Goal: Task Accomplishment & Management: Use online tool/utility

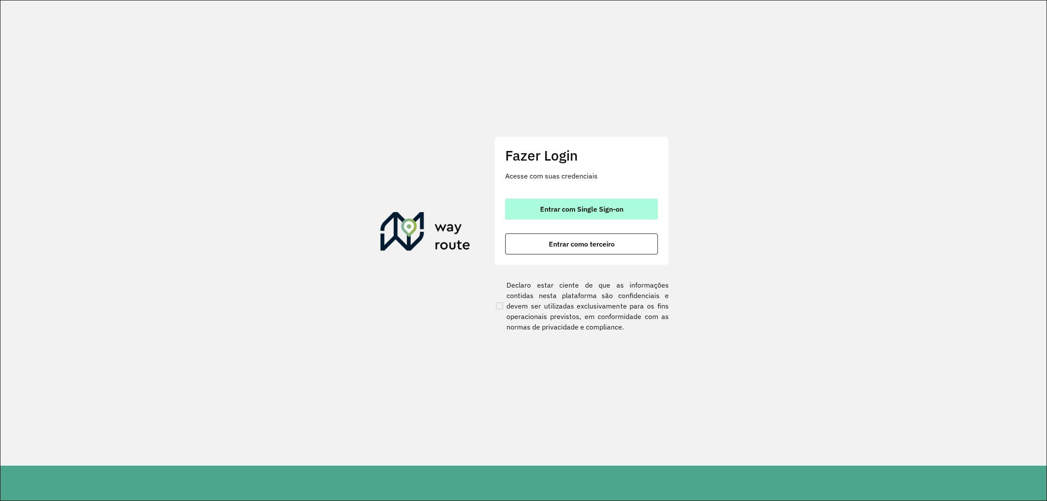
click at [598, 205] on span "Entrar com Single Sign-on" at bounding box center [581, 208] width 83 height 7
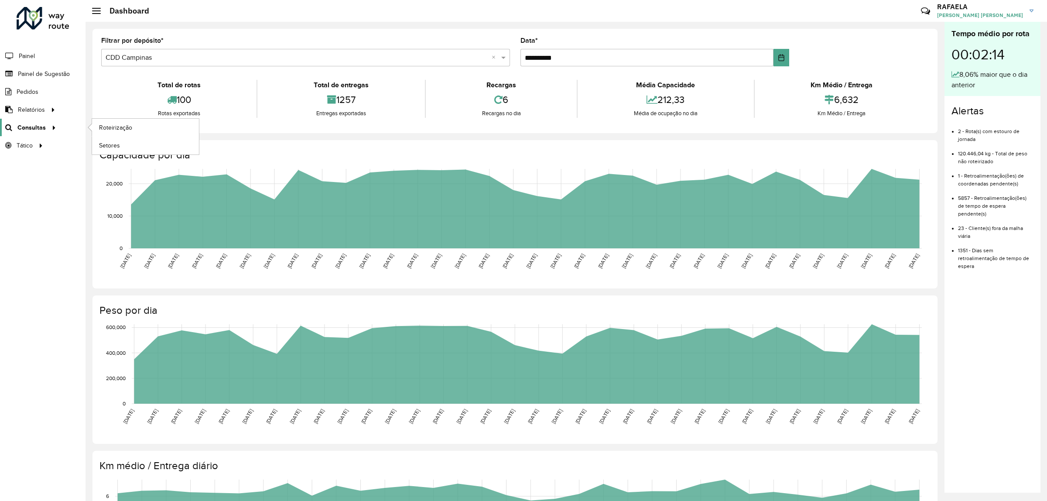
click at [47, 130] on div at bounding box center [52, 127] width 13 height 9
click at [120, 147] on link "Setores" at bounding box center [145, 145] width 107 height 17
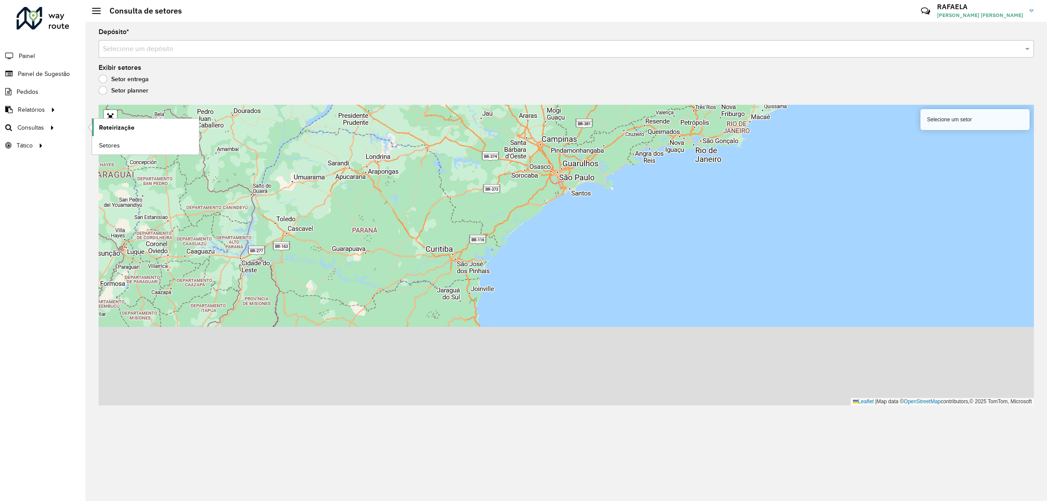
click at [106, 128] on span "Roteirização" at bounding box center [116, 127] width 35 height 9
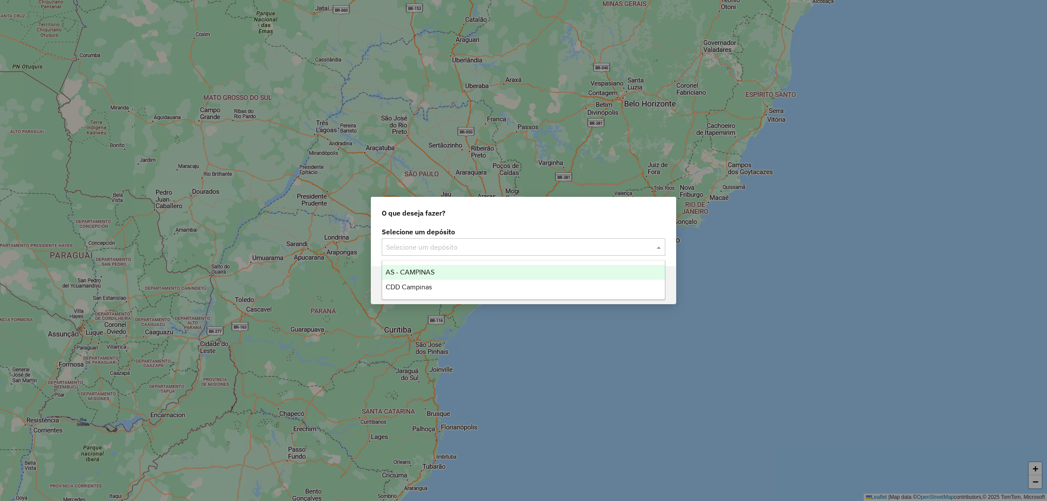
click at [469, 244] on input "text" at bounding box center [514, 247] width 257 height 10
click at [437, 292] on div "CDD Campinas" at bounding box center [523, 287] width 283 height 15
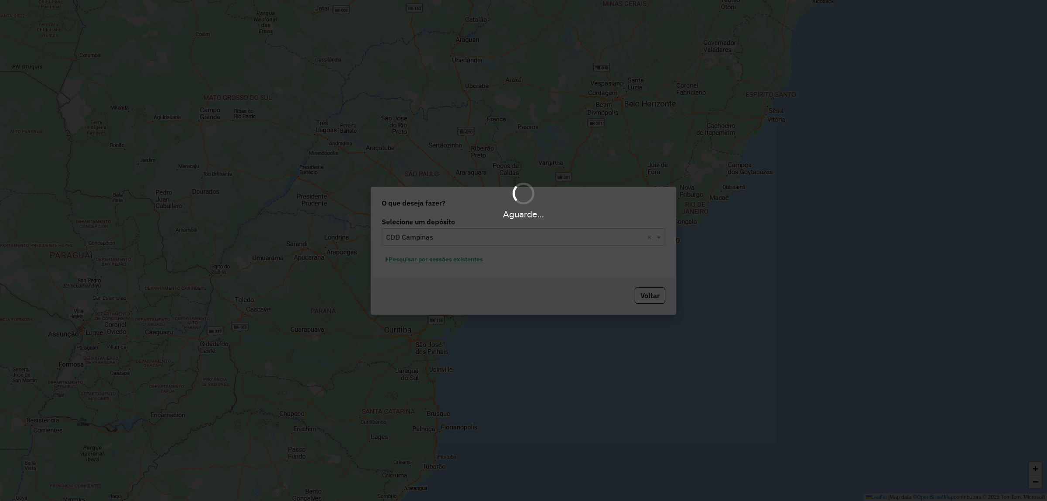
click at [462, 261] on div "Aguarde..." at bounding box center [523, 250] width 1047 height 501
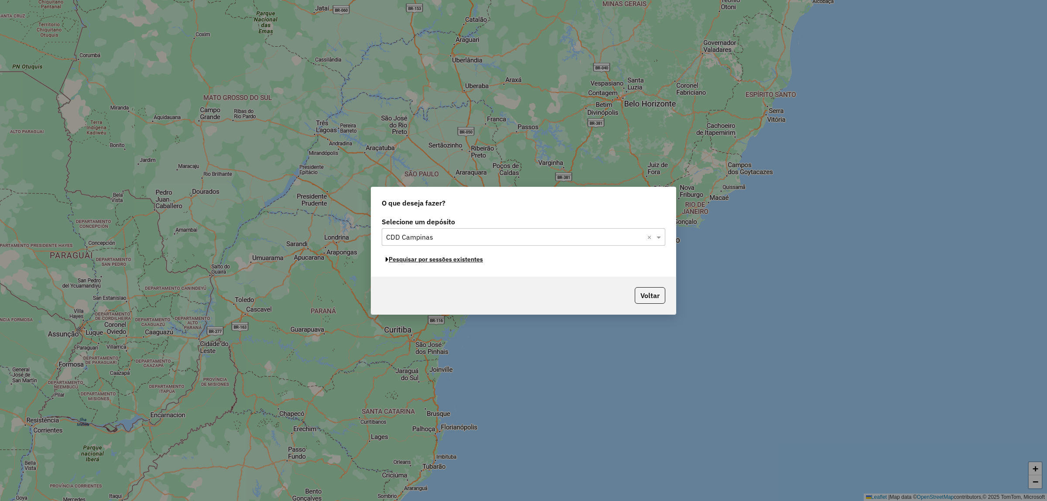
click at [463, 261] on button "Pesquisar por sessões existentes" at bounding box center [434, 260] width 105 height 14
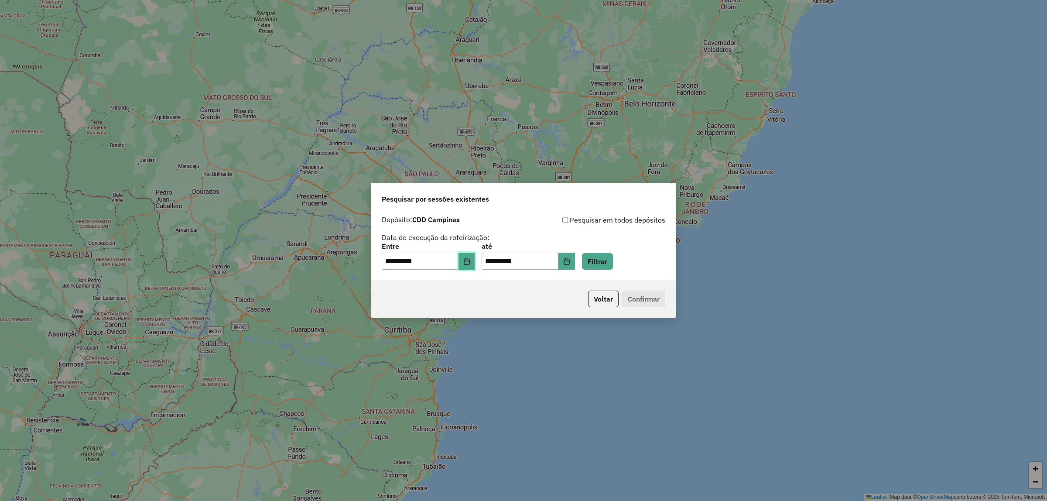
click at [468, 261] on button "Choose Date" at bounding box center [467, 261] width 17 height 17
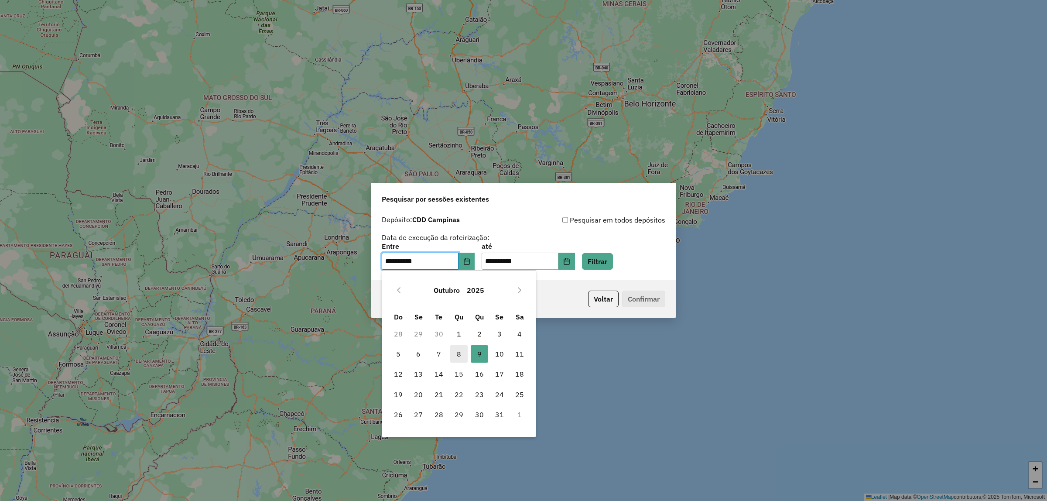
click at [458, 356] on span "8" at bounding box center [458, 353] width 17 height 17
type input "**********"
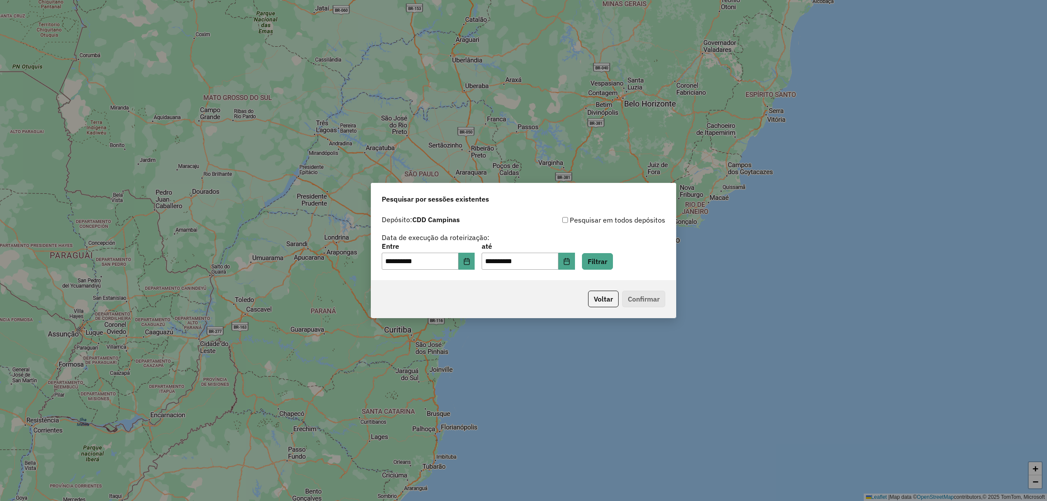
click at [607, 270] on div "**********" at bounding box center [523, 245] width 305 height 69
click at [605, 262] on button "Filtrar" at bounding box center [597, 261] width 31 height 17
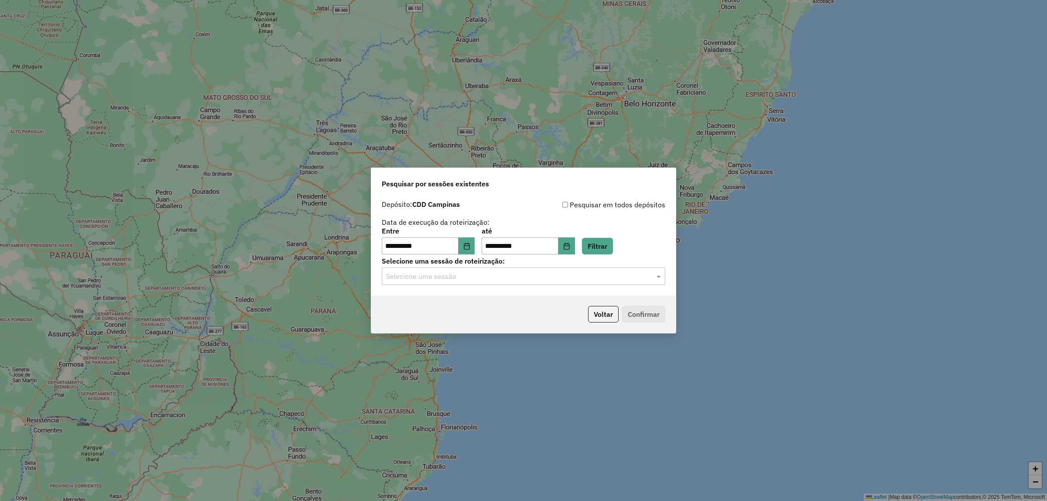
click at [513, 280] on input "text" at bounding box center [514, 276] width 257 height 10
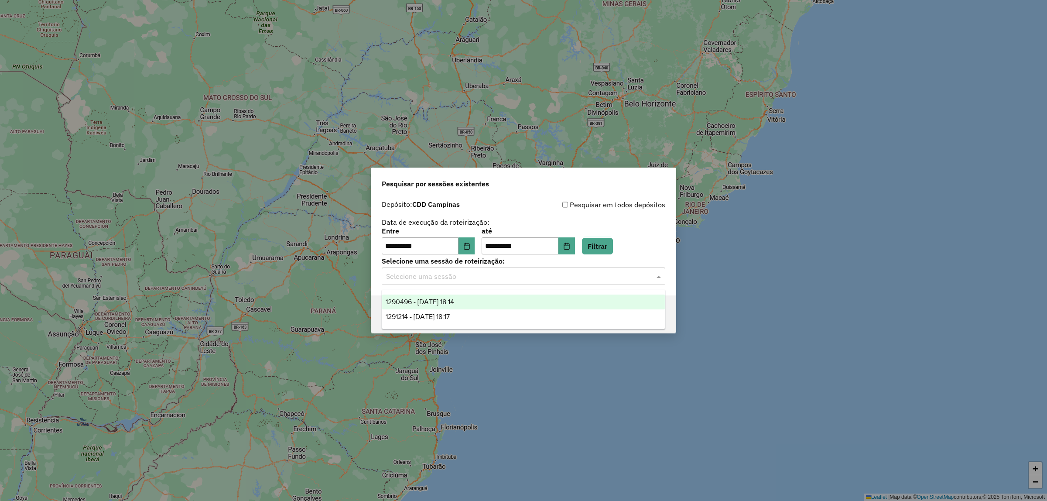
drag, startPoint x: 449, startPoint y: 301, endPoint x: 468, endPoint y: 297, distance: 18.9
click at [450, 300] on span "1290496 - 08/10/2025 18:14" at bounding box center [420, 301] width 68 height 7
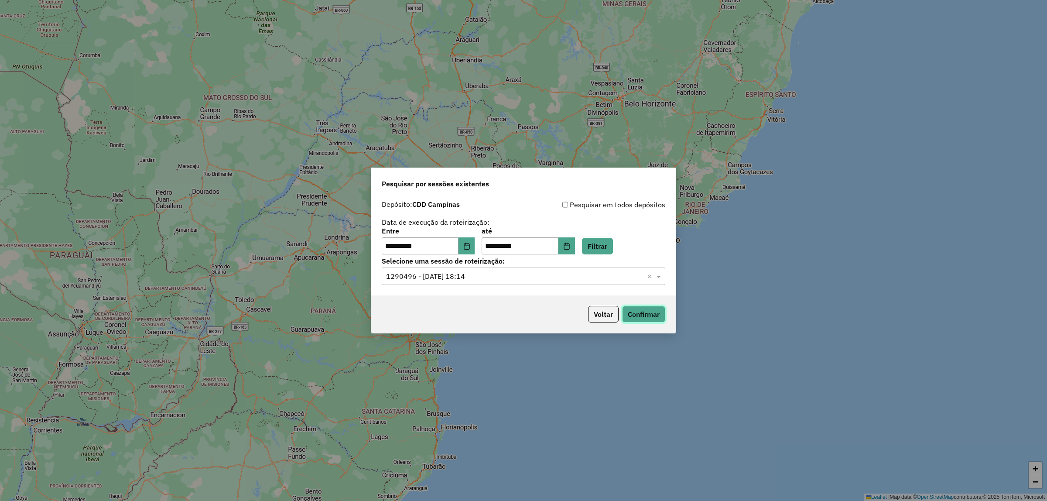
click at [638, 311] on button "Confirmar" at bounding box center [643, 314] width 43 height 17
click at [568, 278] on input "text" at bounding box center [514, 276] width 257 height 10
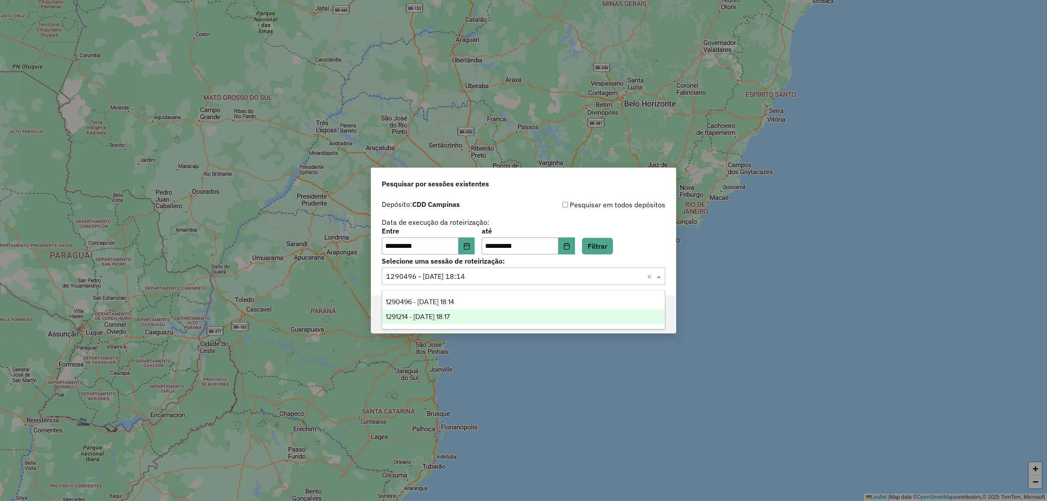
click at [450, 313] on span "1291214 - 09/10/2025 18:17" at bounding box center [418, 316] width 64 height 7
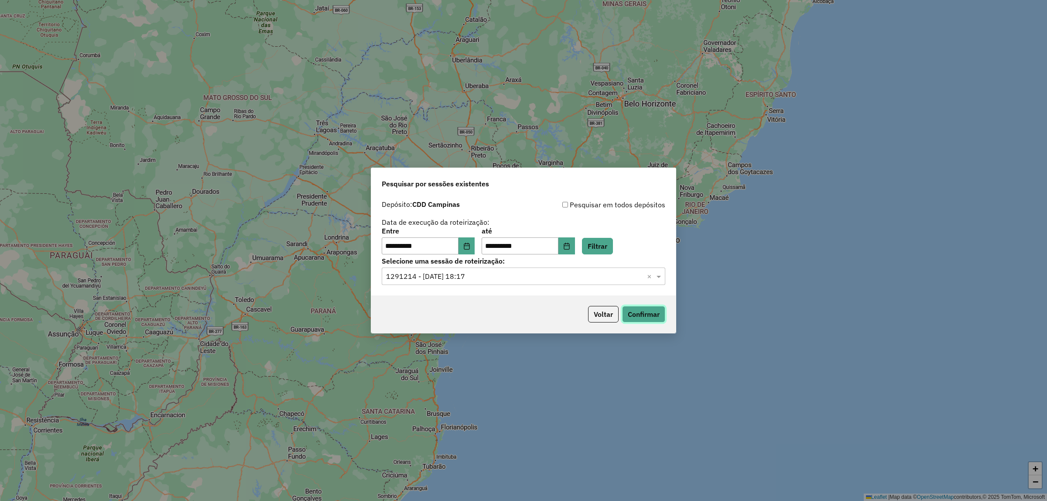
click at [649, 321] on button "Confirmar" at bounding box center [643, 314] width 43 height 17
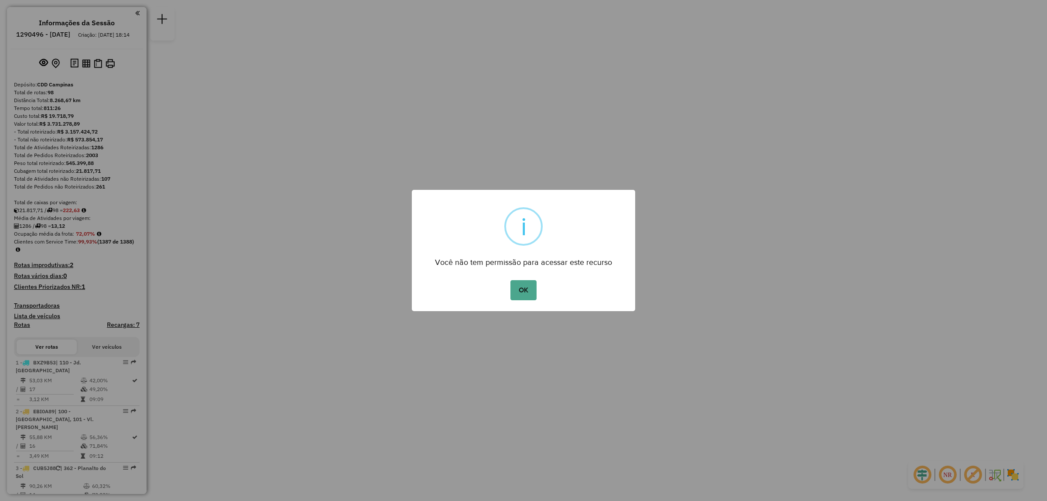
click at [535, 286] on button "OK" at bounding box center [523, 290] width 26 height 20
click at [527, 290] on div "× i Você não tem permissão para acessar este recurso OK No Cancel" at bounding box center [523, 250] width 1047 height 501
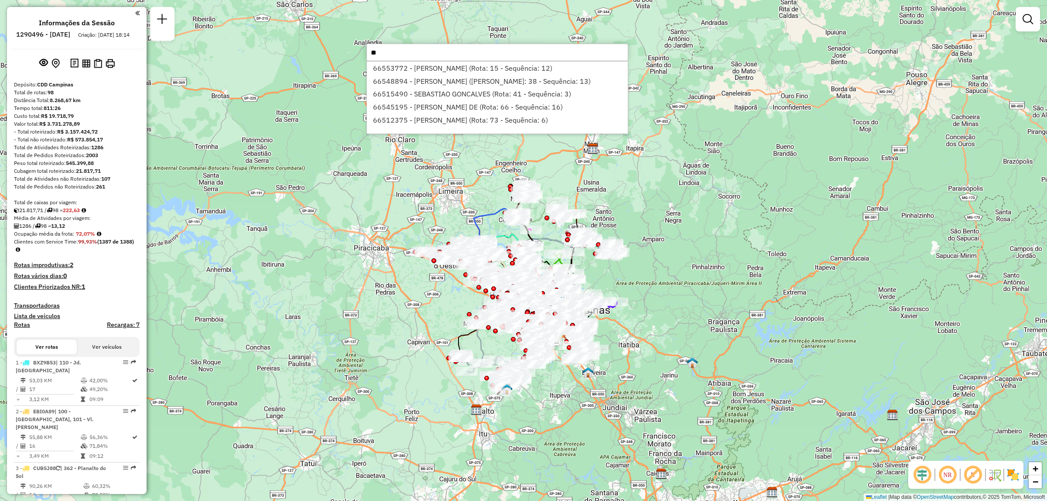
type input "*"
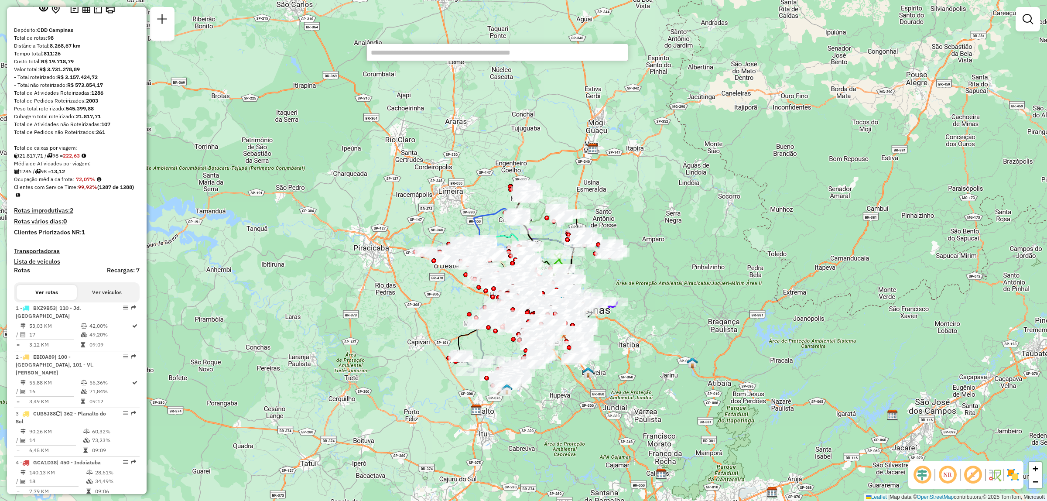
scroll to position [382, 0]
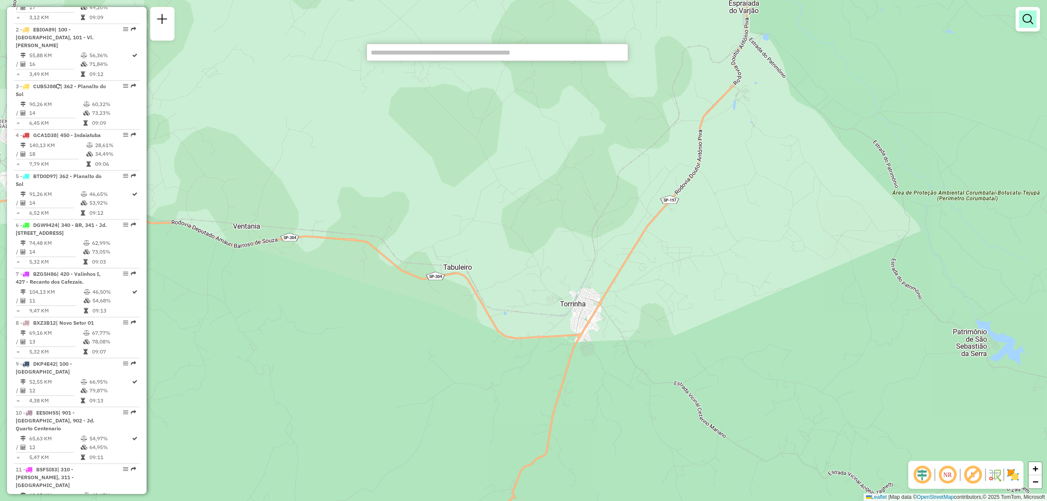
click at [1024, 24] on link at bounding box center [1027, 18] width 17 height 17
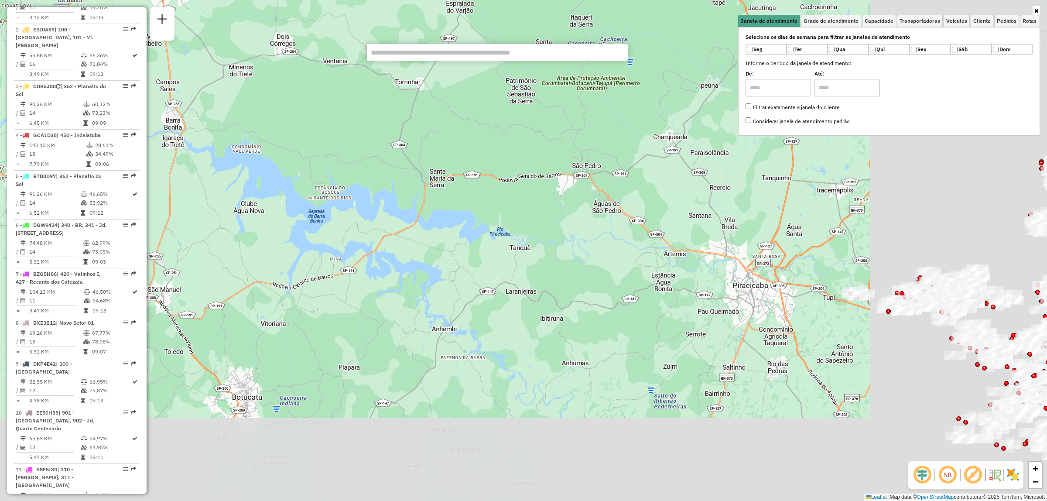
drag, startPoint x: 751, startPoint y: 340, endPoint x: 468, endPoint y: 163, distance: 334.2
click at [468, 163] on div "Janela de atendimento Grade de atendimento Capacidade Transportadoras Veículos …" at bounding box center [523, 250] width 1047 height 501
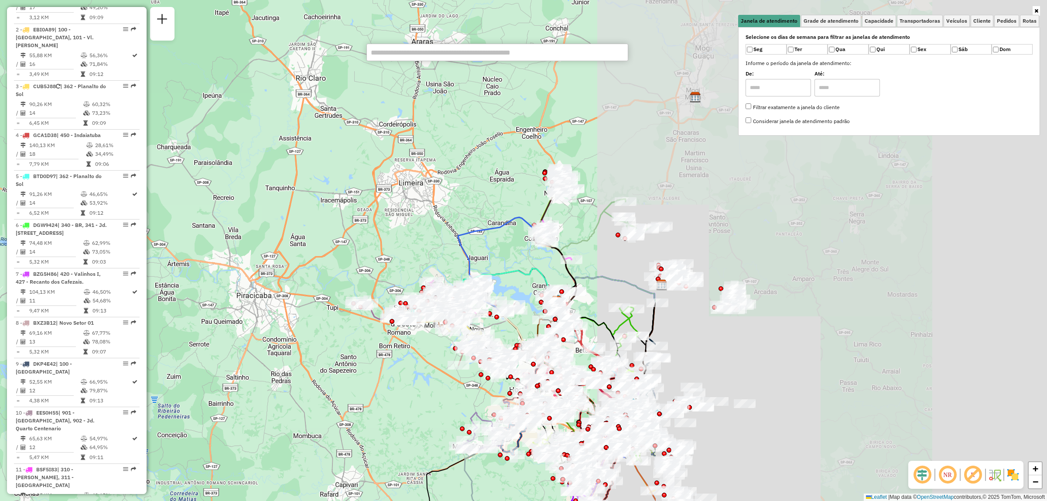
drag, startPoint x: 771, startPoint y: 308, endPoint x: 277, endPoint y: 266, distance: 495.2
click at [266, 318] on div "Janela de atendimento Grade de atendimento Capacidade Transportadoras Veículos …" at bounding box center [523, 250] width 1047 height 501
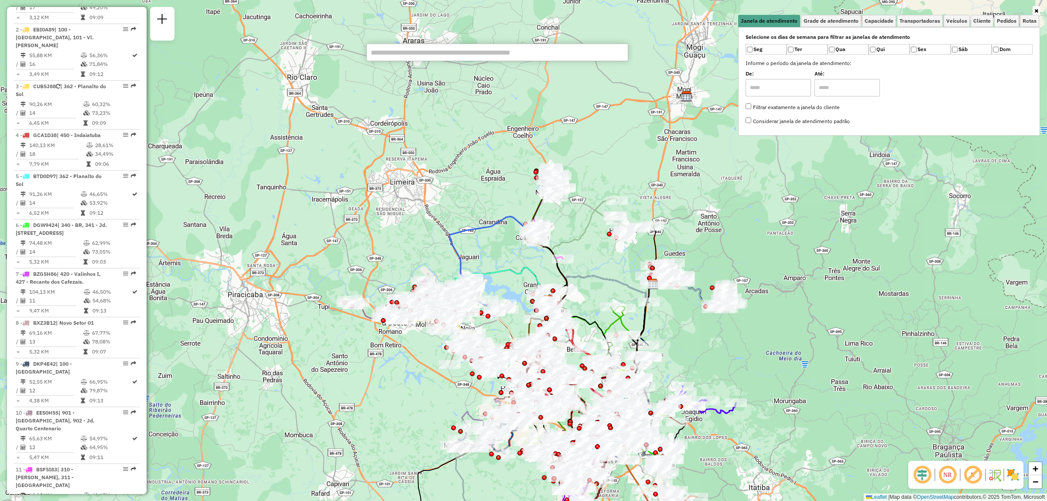
click at [436, 51] on input "text" at bounding box center [497, 52] width 262 height 17
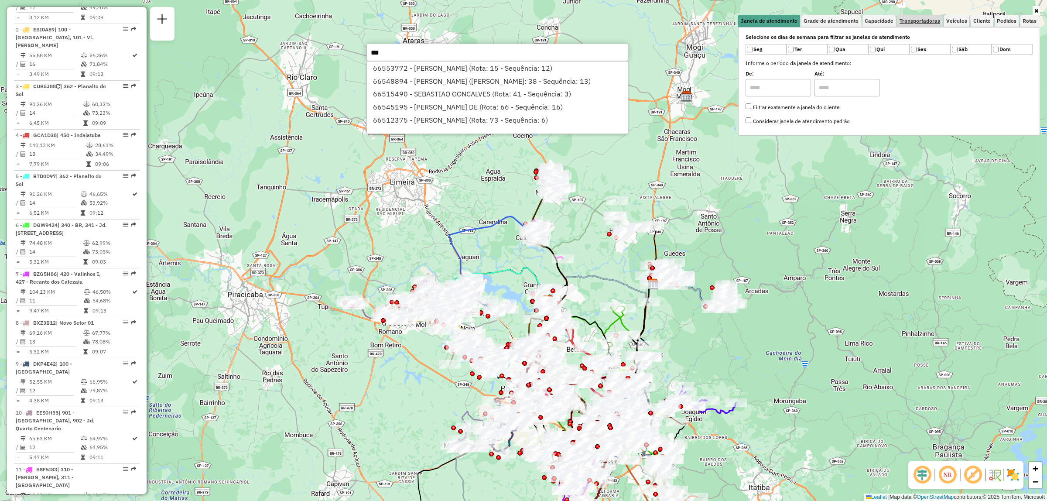
type input "***"
click at [926, 23] on span "Transportadoras" at bounding box center [920, 20] width 41 height 5
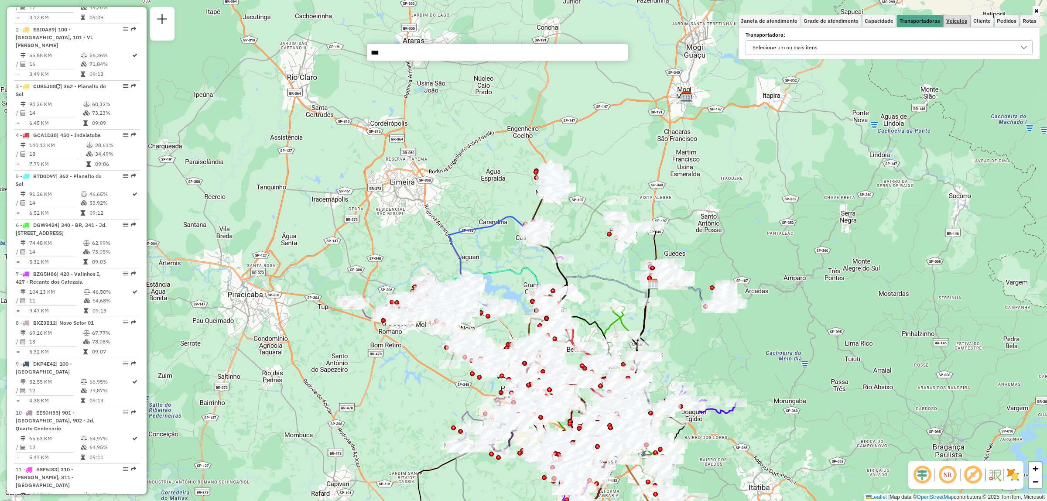
click at [961, 25] on link "Veículos" at bounding box center [957, 21] width 26 height 12
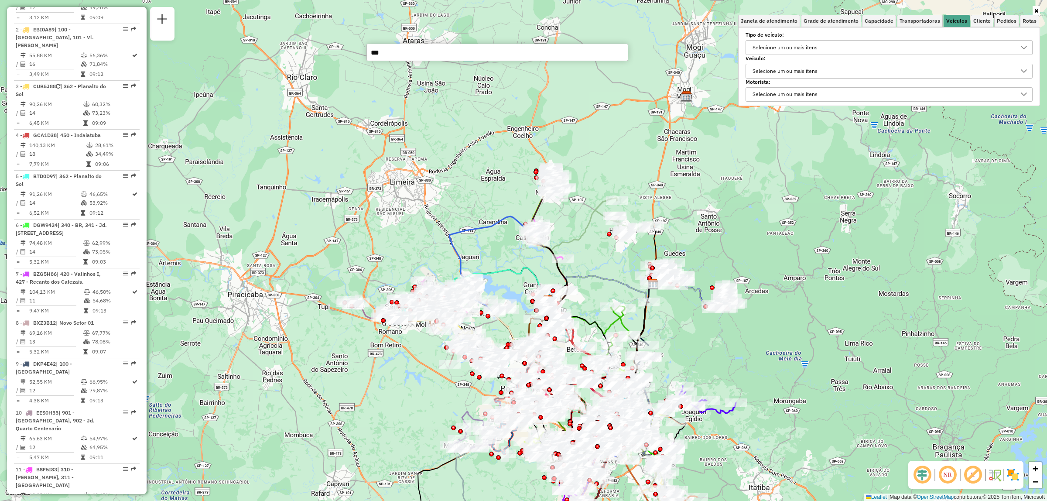
click at [766, 67] on div "Selecione um ou mais itens" at bounding box center [784, 71] width 71 height 14
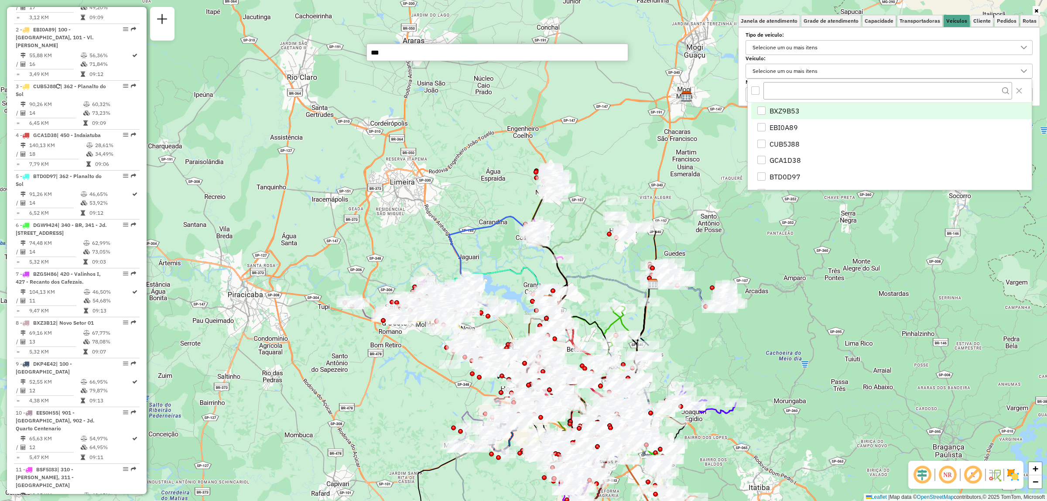
scroll to position [5, 31]
click at [782, 93] on input "text" at bounding box center [887, 90] width 248 height 17
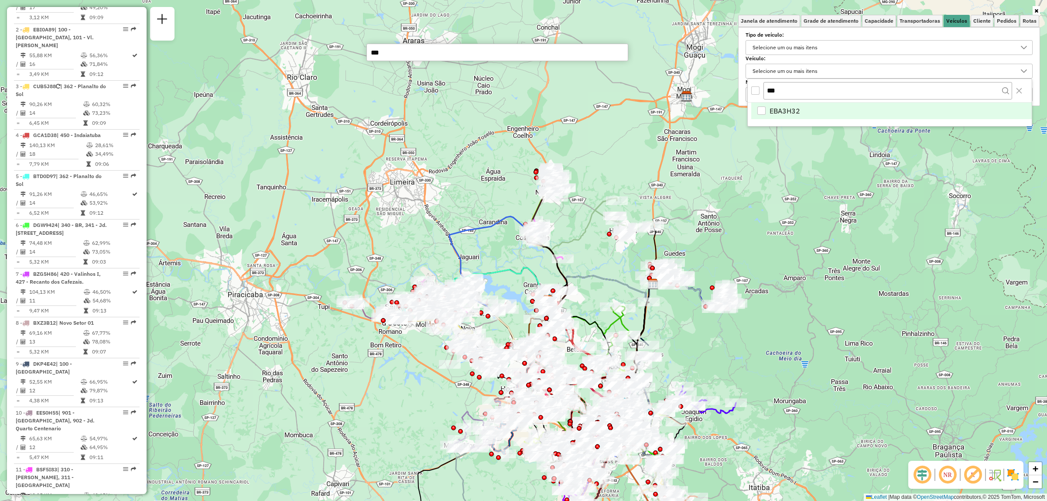
type input "***"
click at [764, 112] on div "EBA3H32" at bounding box center [761, 110] width 8 height 8
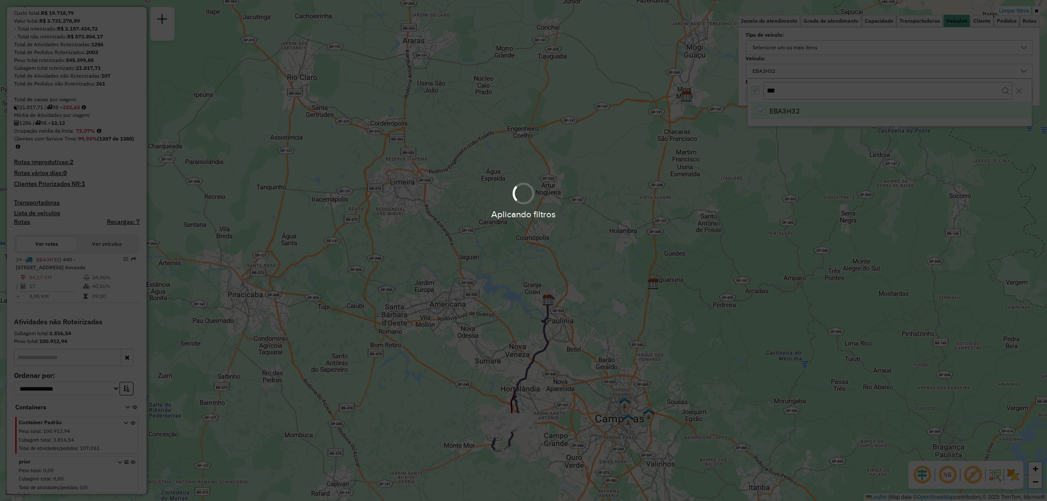
scroll to position [111, 0]
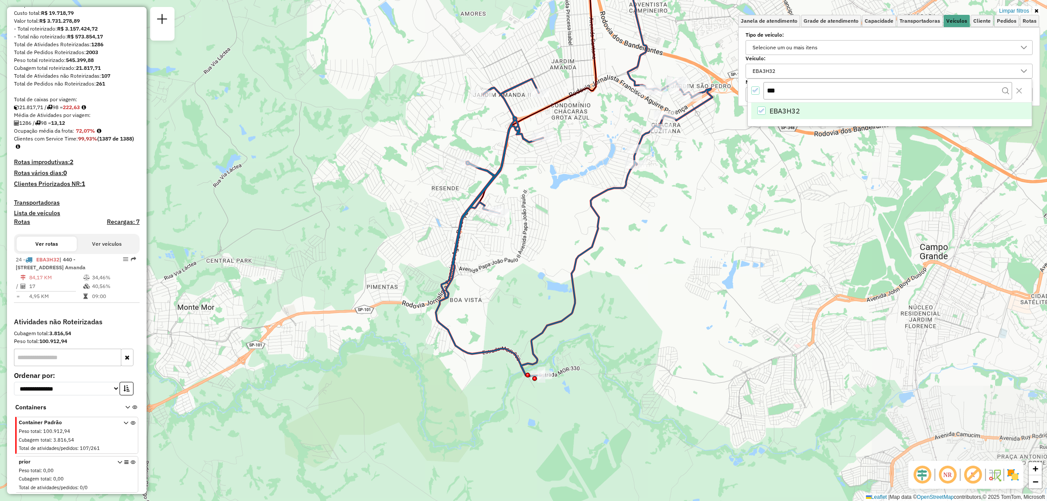
drag, startPoint x: 597, startPoint y: 332, endPoint x: 672, endPoint y: 204, distance: 148.6
click at [672, 204] on div "Limpar filtros Janela de atendimento Grade de atendimento Capacidade Transporta…" at bounding box center [523, 250] width 1047 height 501
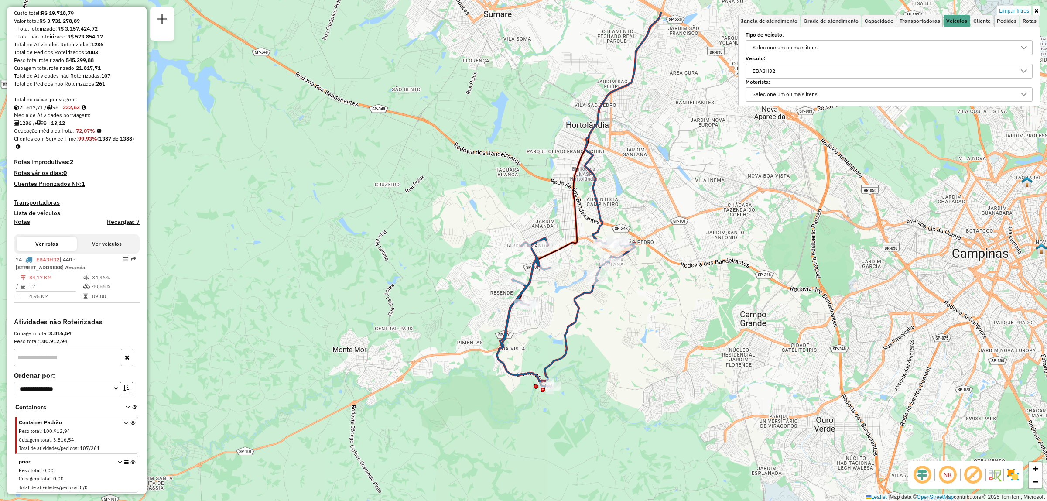
drag, startPoint x: 642, startPoint y: 273, endPoint x: 600, endPoint y: 335, distance: 74.5
click at [600, 335] on div "Limpar filtros Janela de atendimento Grade de atendimento Capacidade Transporta…" at bounding box center [523, 250] width 1047 height 501
click at [1013, 479] on img at bounding box center [1013, 475] width 14 height 14
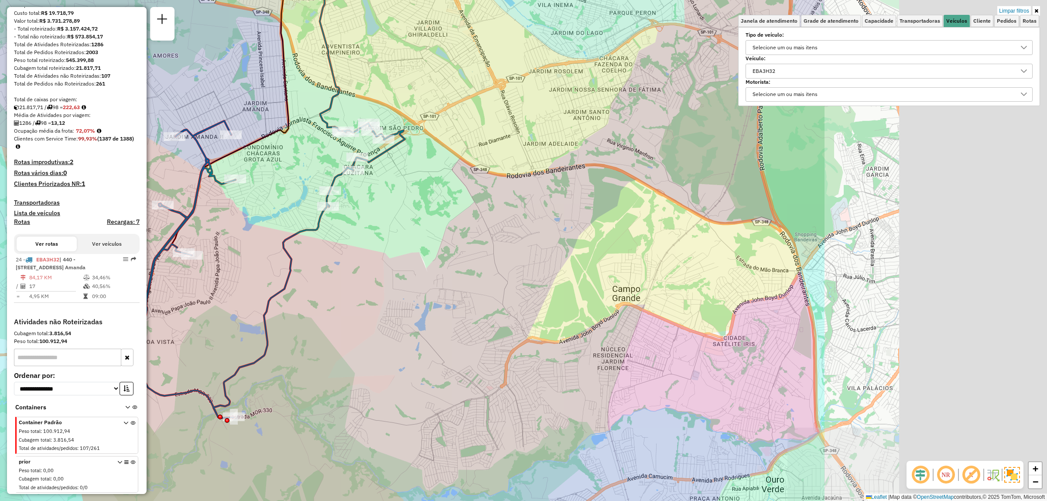
drag, startPoint x: 684, startPoint y: 396, endPoint x: 356, endPoint y: 400, distance: 327.7
click at [356, 400] on div "Limpar filtros Janela de atendimento Grade de atendimento Capacidade Transporta…" at bounding box center [523, 250] width 1047 height 501
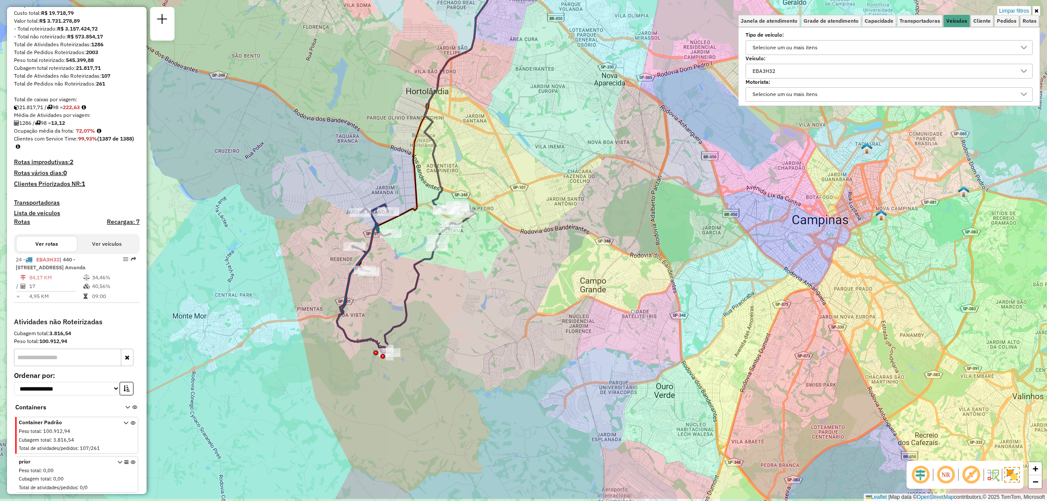
drag, startPoint x: 384, startPoint y: 373, endPoint x: 457, endPoint y: 334, distance: 82.4
click at [457, 334] on div "Limpar filtros Janela de atendimento Grade de atendimento Capacidade Transporta…" at bounding box center [523, 250] width 1047 height 501
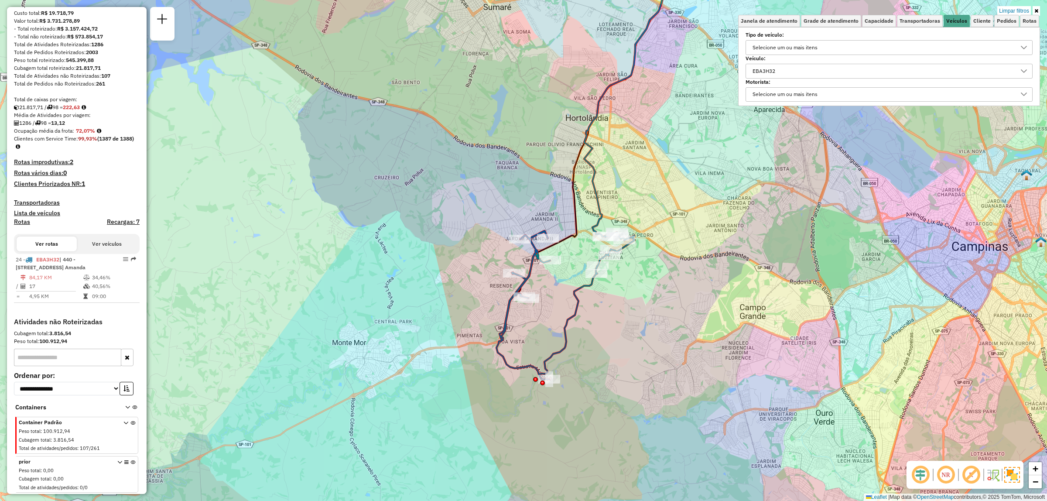
drag, startPoint x: 577, startPoint y: 245, endPoint x: 738, endPoint y: 267, distance: 162.5
click at [738, 267] on div "Limpar filtros Janela de atendimento Grade de atendimento Capacidade Transporta…" at bounding box center [523, 250] width 1047 height 501
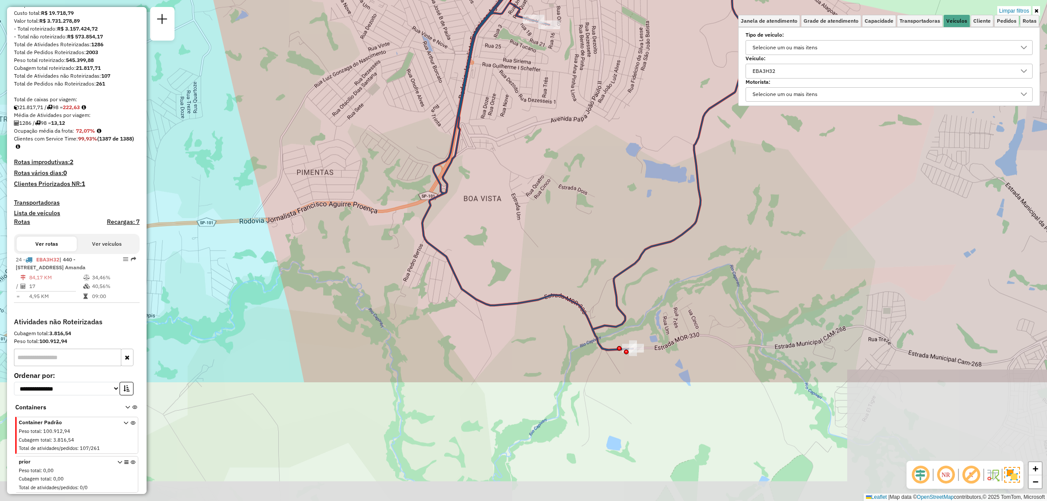
drag, startPoint x: 552, startPoint y: 324, endPoint x: 510, endPoint y: 155, distance: 174.3
click at [510, 155] on div "Limpar filtros Janela de atendimento Grade de atendimento Capacidade Transporta…" at bounding box center [523, 250] width 1047 height 501
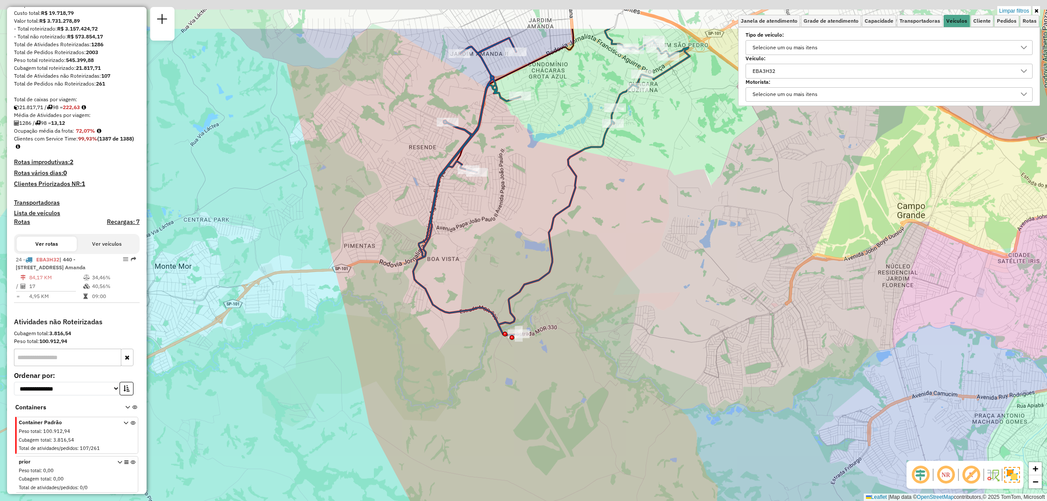
drag, startPoint x: 660, startPoint y: 390, endPoint x: 614, endPoint y: 406, distance: 48.6
click at [608, 458] on div "Limpar filtros Janela de atendimento Grade de atendimento Capacidade Transporta…" at bounding box center [523, 250] width 1047 height 501
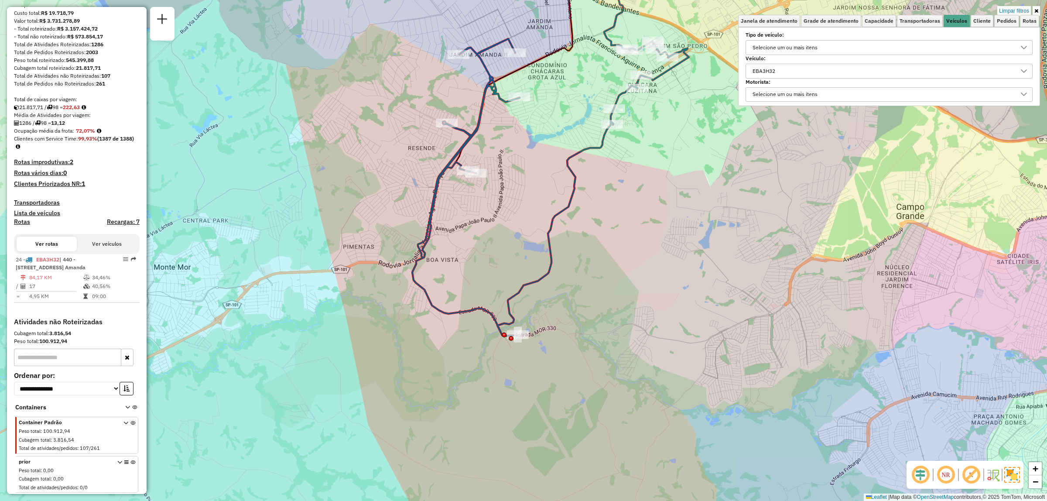
select select "**********"
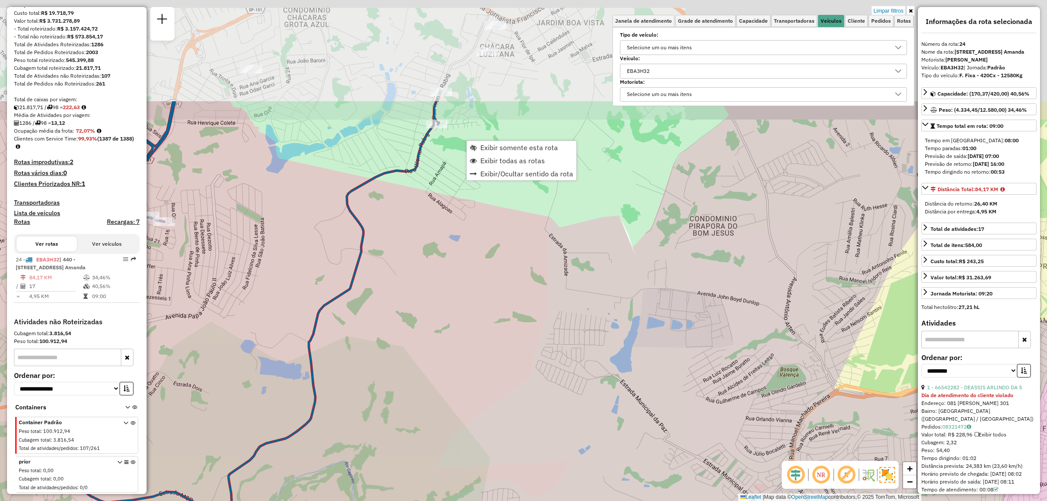
drag, startPoint x: 667, startPoint y: 164, endPoint x: 629, endPoint y: 348, distance: 187.5
click at [629, 348] on div "Limpar filtros Janela de atendimento Grade de atendimento Capacidade Transporta…" at bounding box center [523, 250] width 1047 height 501
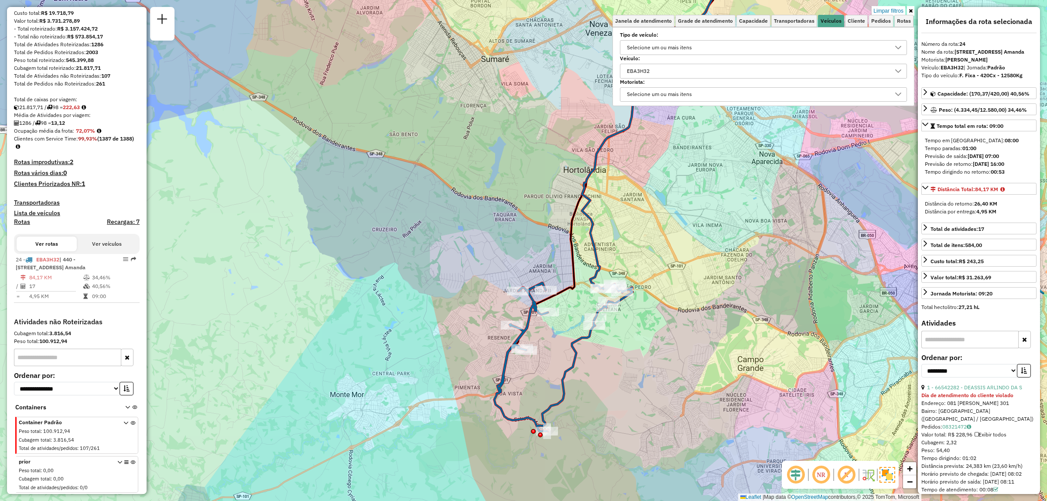
drag, startPoint x: 667, startPoint y: 238, endPoint x: 711, endPoint y: 236, distance: 43.7
click at [711, 236] on div "Limpar filtros Janela de atendimento Grade de atendimento Capacidade Transporta…" at bounding box center [523, 250] width 1047 height 501
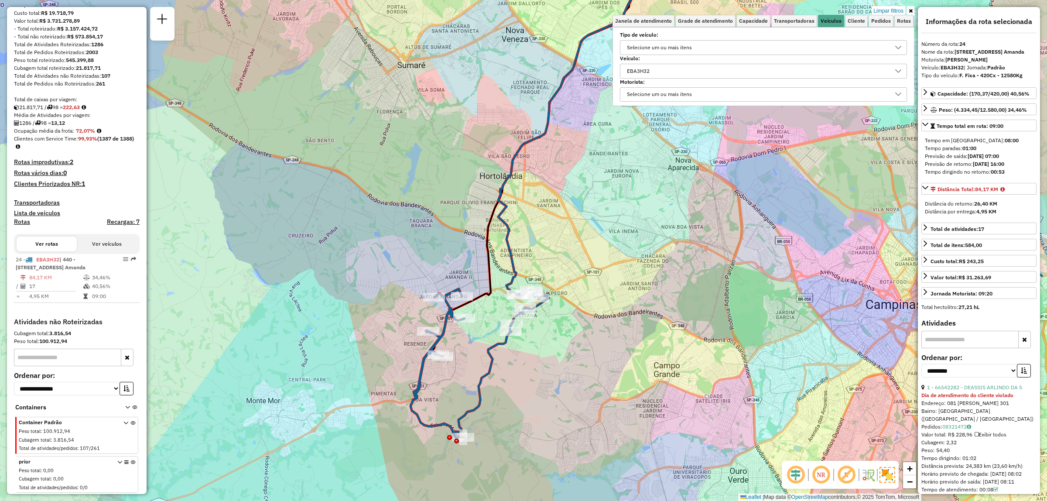
drag, startPoint x: 419, startPoint y: 241, endPoint x: 335, endPoint y: 247, distance: 84.0
click at [335, 247] on div "Limpar filtros Janela de atendimento Grade de atendimento Capacidade Transporta…" at bounding box center [523, 250] width 1047 height 501
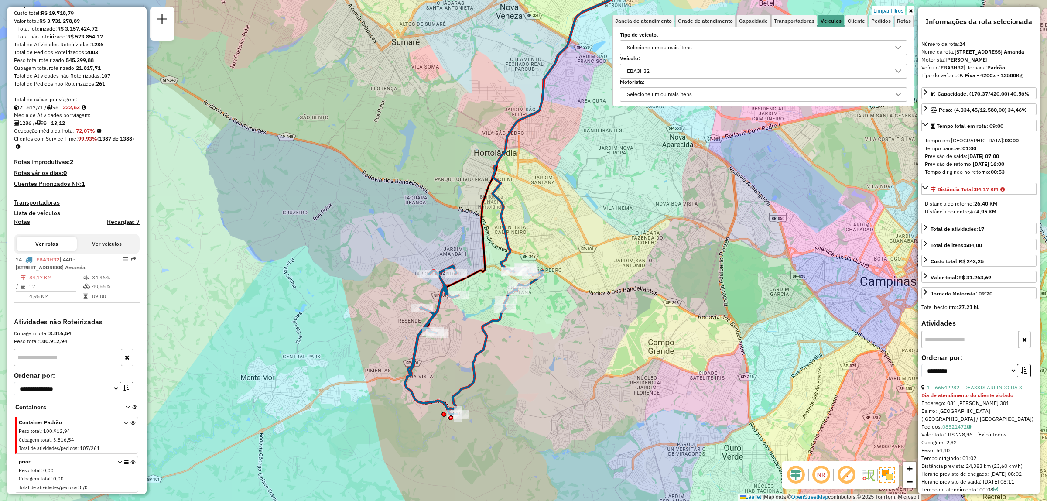
drag, startPoint x: 609, startPoint y: 239, endPoint x: 602, endPoint y: 218, distance: 21.9
click at [602, 218] on div "Limpar filtros Janela de atendimento Grade de atendimento Capacidade Transporta…" at bounding box center [523, 250] width 1047 height 501
click at [657, 70] on div "EBA3H32" at bounding box center [757, 71] width 266 height 14
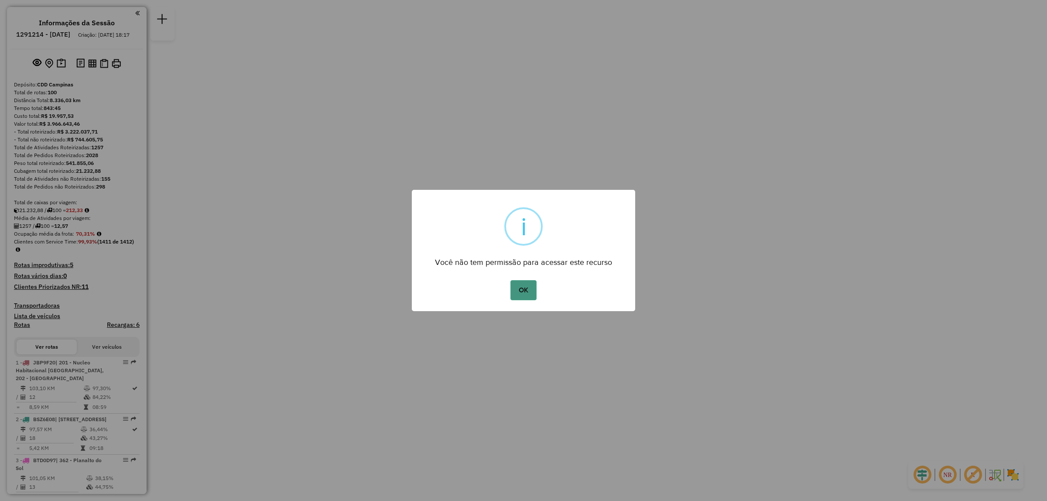
click at [515, 291] on button "OK" at bounding box center [523, 290] width 26 height 20
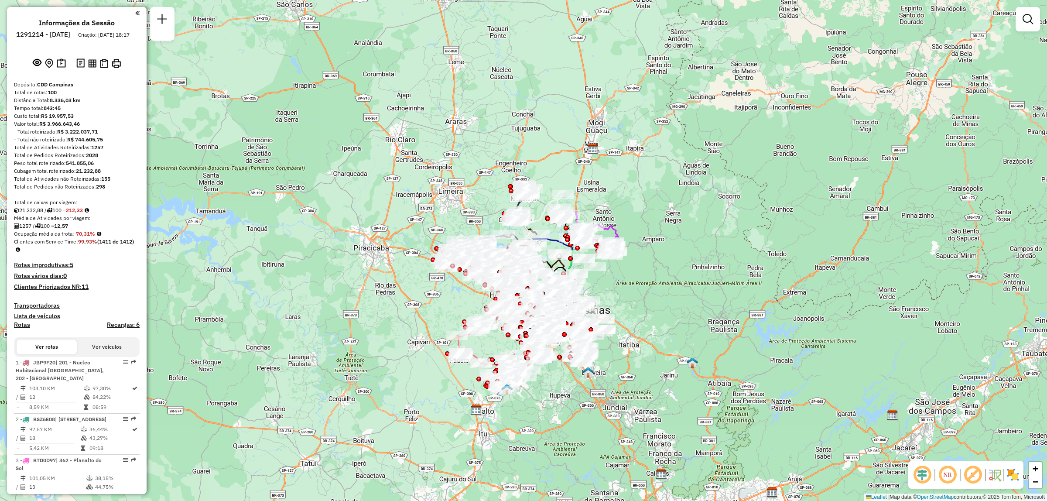
click at [1030, 32] on div "Janela de atendimento Grade de atendimento Capacidade Transportadoras Veículos …" at bounding box center [1028, 23] width 24 height 32
click at [1030, 27] on link at bounding box center [1027, 18] width 17 height 17
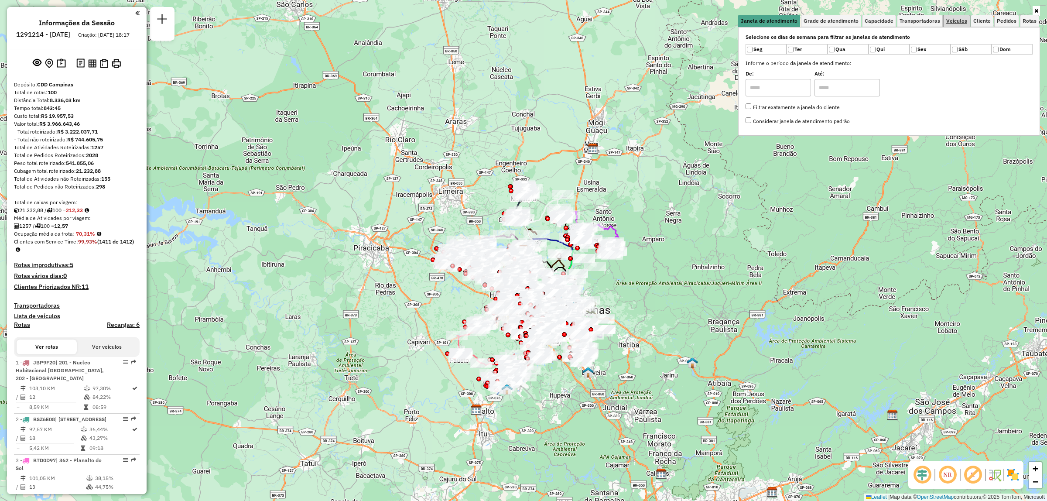
click at [960, 19] on span "Veículos" at bounding box center [956, 20] width 21 height 5
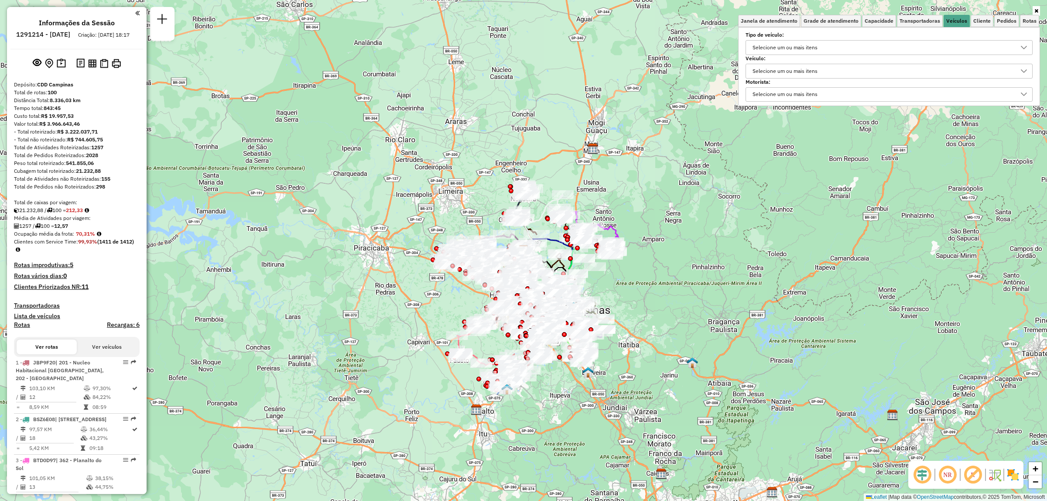
click at [805, 73] on div "Selecione um ou mais itens" at bounding box center [784, 71] width 71 height 14
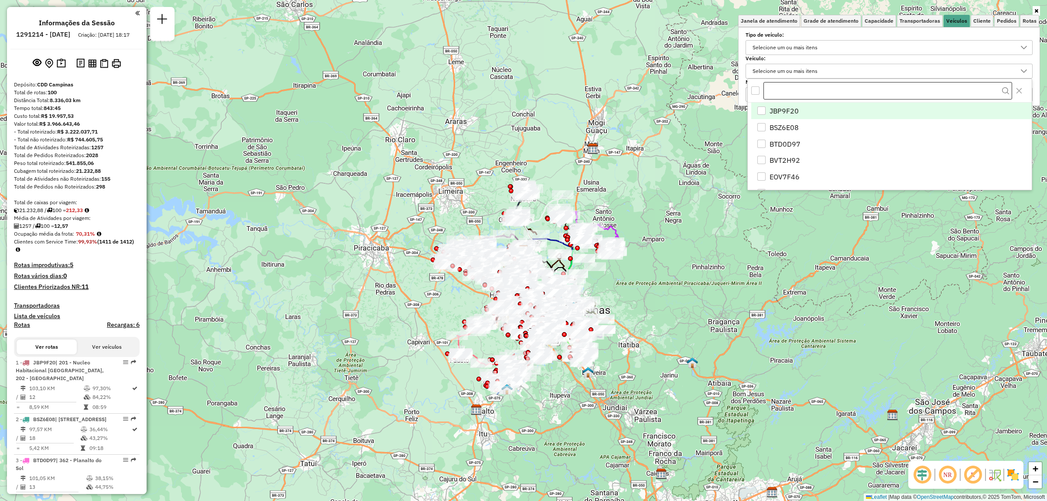
click at [800, 90] on input "text" at bounding box center [887, 90] width 248 height 17
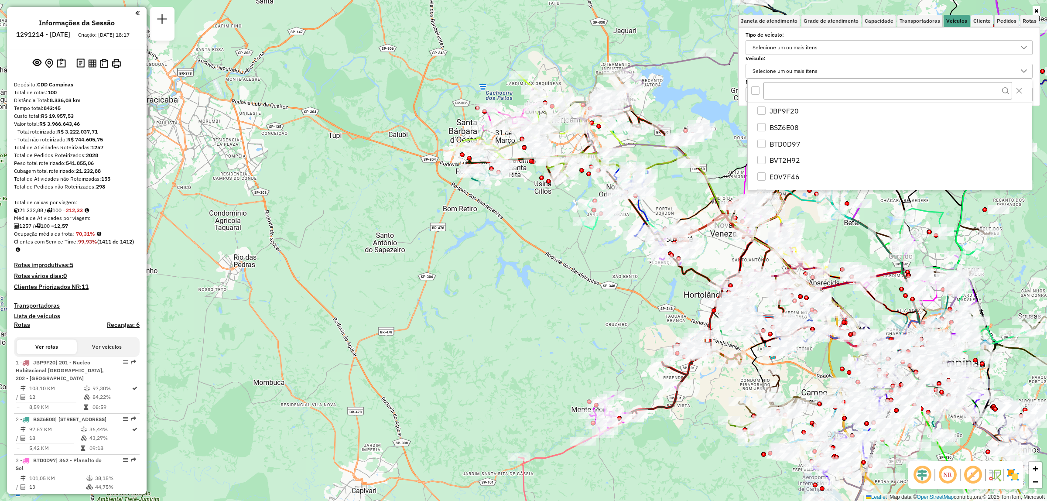
click at [1017, 479] on img at bounding box center [1013, 475] width 14 height 14
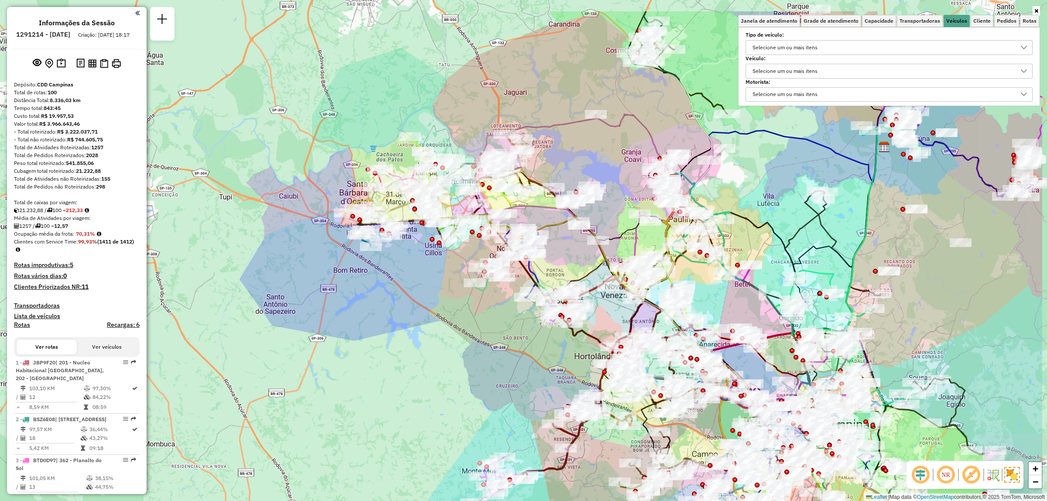
drag, startPoint x: 485, startPoint y: 310, endPoint x: 441, endPoint y: 342, distance: 54.9
click at [441, 342] on div "Janela de atendimento Grade de atendimento Capacidade Transportadoras Veículos …" at bounding box center [523, 250] width 1047 height 501
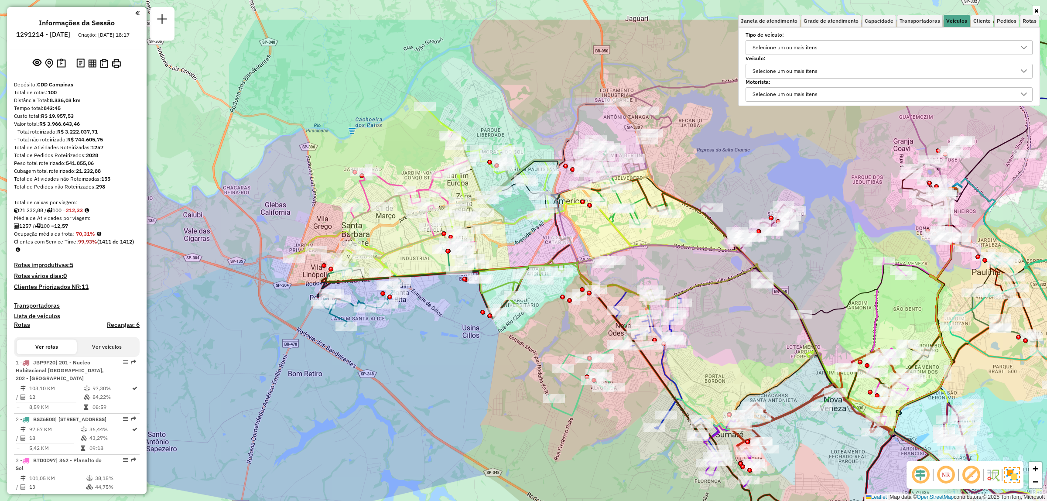
drag, startPoint x: 400, startPoint y: 267, endPoint x: 411, endPoint y: 337, distance: 70.6
click at [411, 337] on div "Janela de atendimento Grade de atendimento Capacidade Transportadoras Veículos …" at bounding box center [523, 250] width 1047 height 501
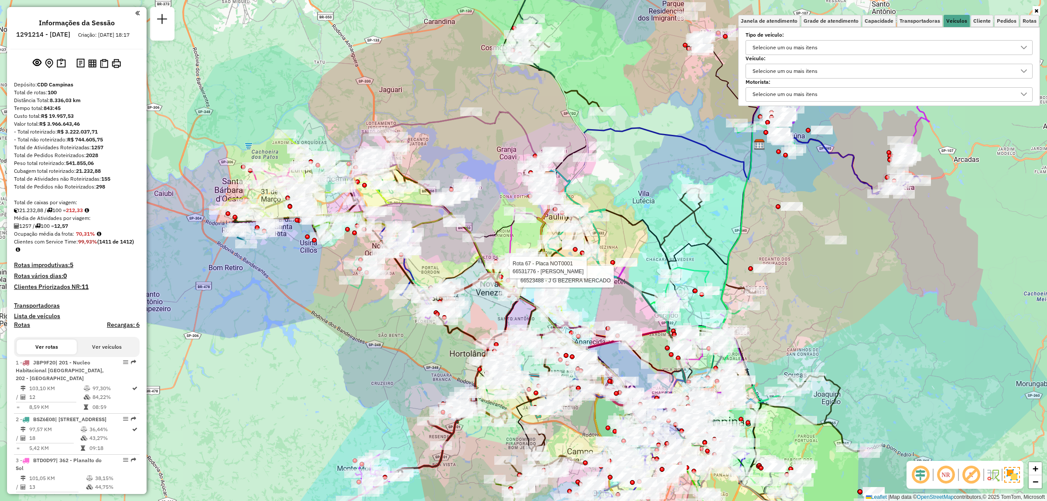
click at [849, 67] on div "Selecione um ou mais itens" at bounding box center [882, 71] width 266 height 14
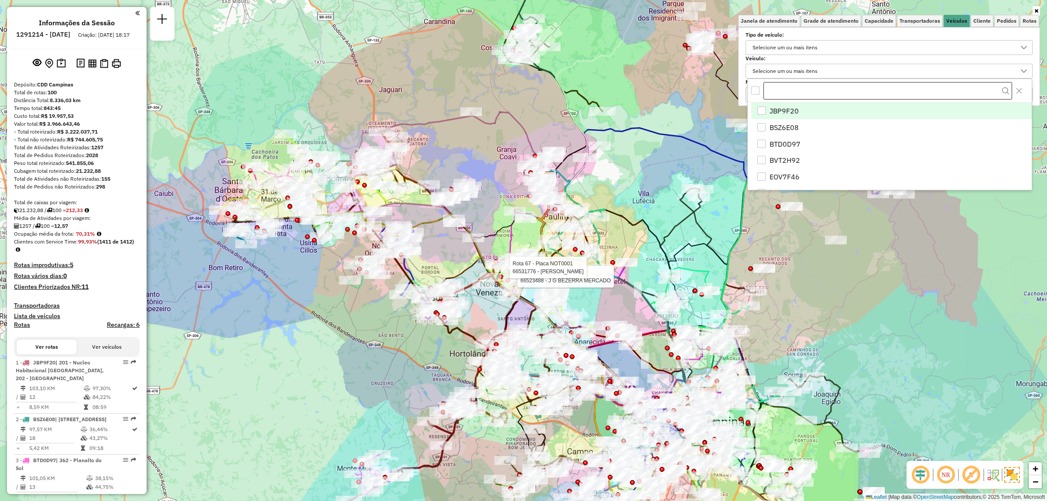
click at [816, 91] on input "text" at bounding box center [887, 90] width 248 height 17
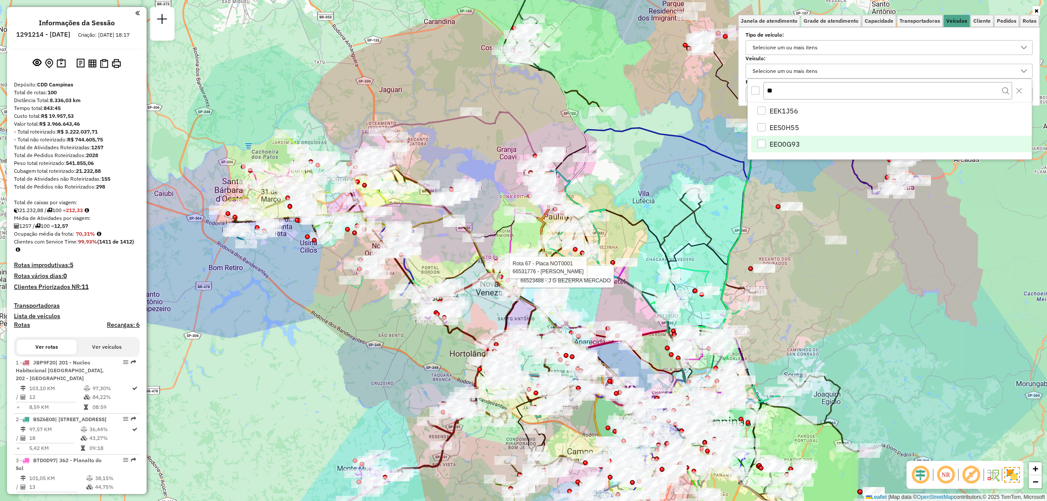
type input "**"
click at [833, 138] on li "EEO0G93" at bounding box center [891, 144] width 281 height 17
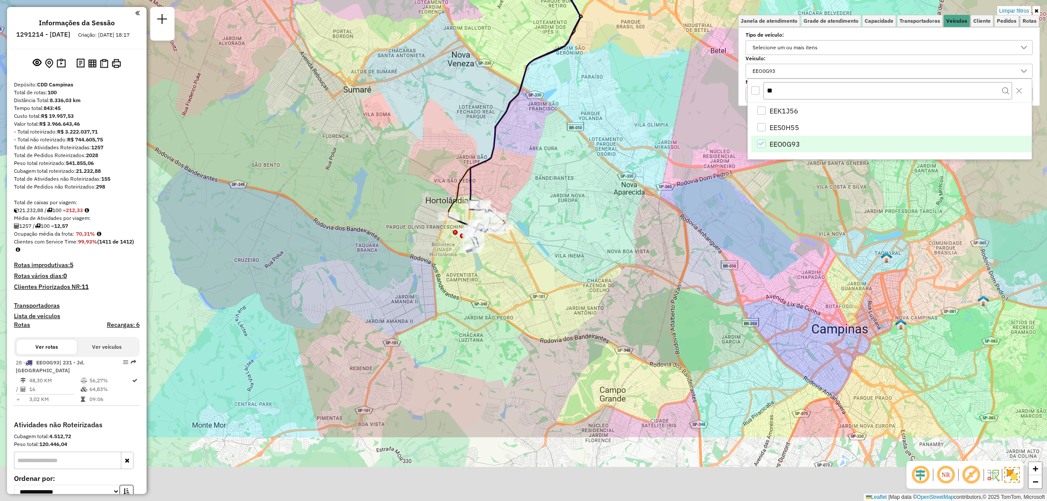
drag, startPoint x: 502, startPoint y: 392, endPoint x: 487, endPoint y: 276, distance: 117.0
click at [487, 276] on div "Limpar filtros Janela de atendimento Grade de atendimento Capacidade Transporta…" at bounding box center [523, 250] width 1047 height 501
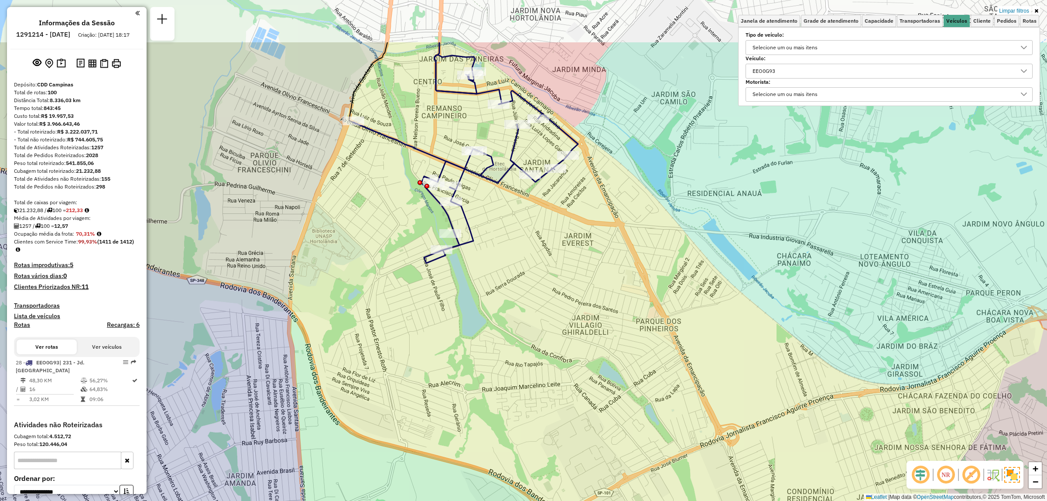
drag, startPoint x: 520, startPoint y: 126, endPoint x: 513, endPoint y: 218, distance: 92.8
click at [513, 218] on div "Limpar filtros Janela de atendimento Grade de atendimento Capacidade Transporta…" at bounding box center [523, 250] width 1047 height 501
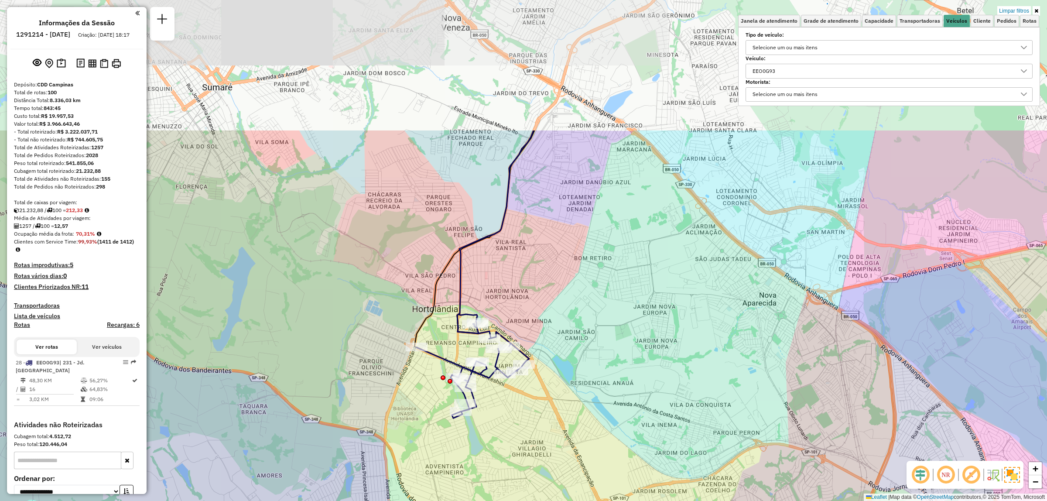
drag, startPoint x: 507, startPoint y: 247, endPoint x: 492, endPoint y: 419, distance: 172.1
click at [492, 419] on div "Limpar filtros Janela de atendimento Grade de atendimento Capacidade Transporta…" at bounding box center [523, 250] width 1047 height 501
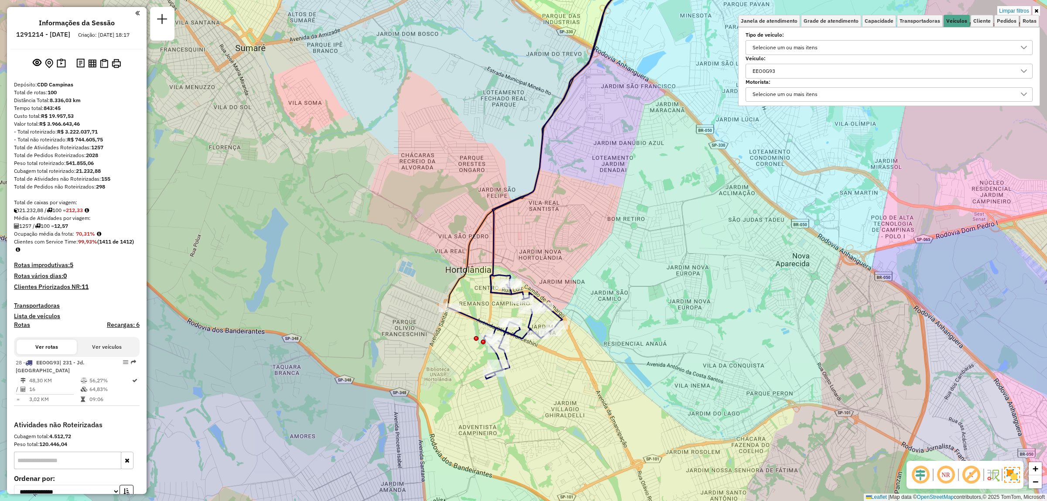
drag, startPoint x: 500, startPoint y: 392, endPoint x: 533, endPoint y: 352, distance: 51.4
click at [533, 352] on div "Limpar filtros Janela de atendimento Grade de atendimento Capacidade Transporta…" at bounding box center [523, 250] width 1047 height 501
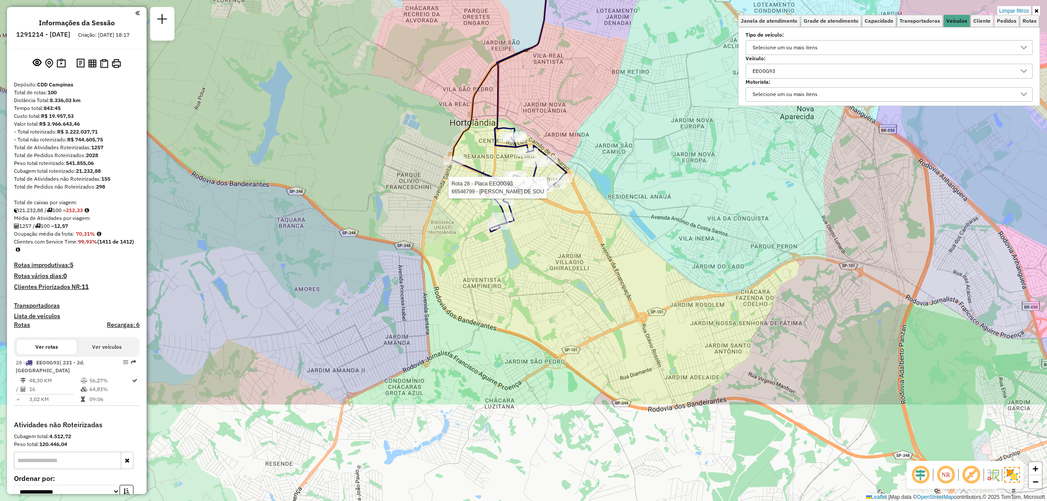
drag, startPoint x: 644, startPoint y: 409, endPoint x: 648, endPoint y: 262, distance: 147.1
click at [648, 262] on div "Rota 28 - Placa EEO0G93 66546799 - C. A. PEREIRA DE SOU Limpar filtros Janela d…" at bounding box center [523, 250] width 1047 height 501
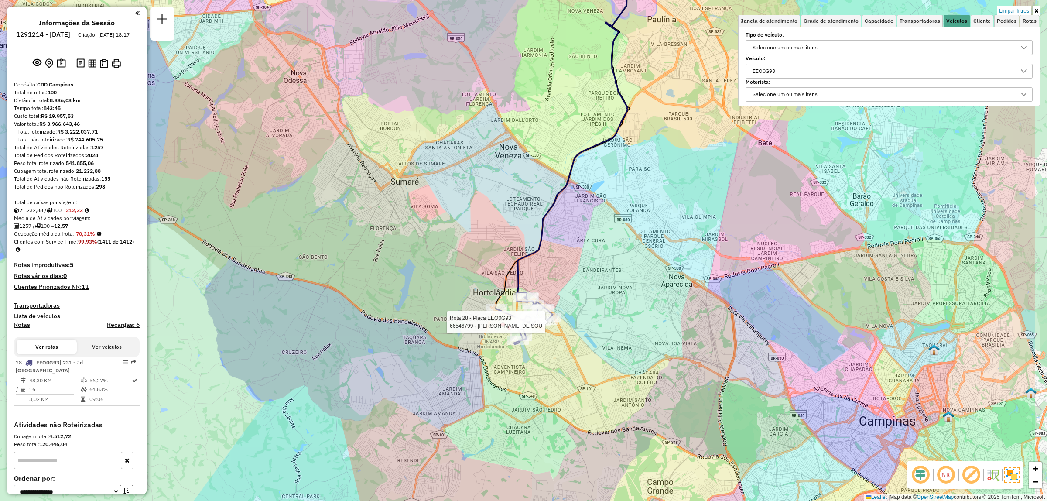
drag, startPoint x: 753, startPoint y: 417, endPoint x: 636, endPoint y: 440, distance: 119.1
click at [636, 440] on div "Rota 28 - Placa EEO0G93 66546799 - C. A. PEREIRA DE SOU Limpar filtros Janela d…" at bounding box center [523, 250] width 1047 height 501
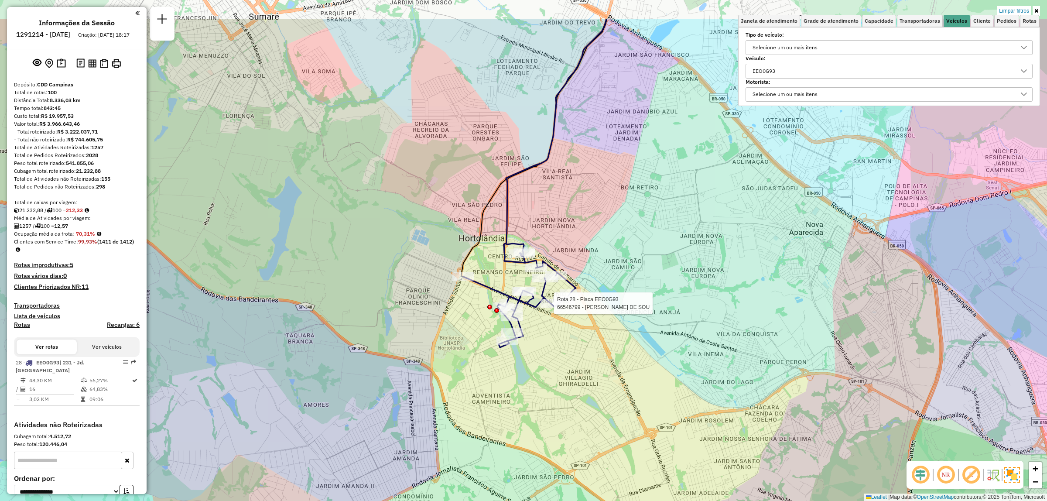
drag, startPoint x: 561, startPoint y: 387, endPoint x: 623, endPoint y: 456, distance: 93.3
click at [623, 456] on div "Rota 28 - Placa EEO0G93 66546799 - C. A. PEREIRA DE SOU Limpar filtros Janela d…" at bounding box center [523, 250] width 1047 height 501
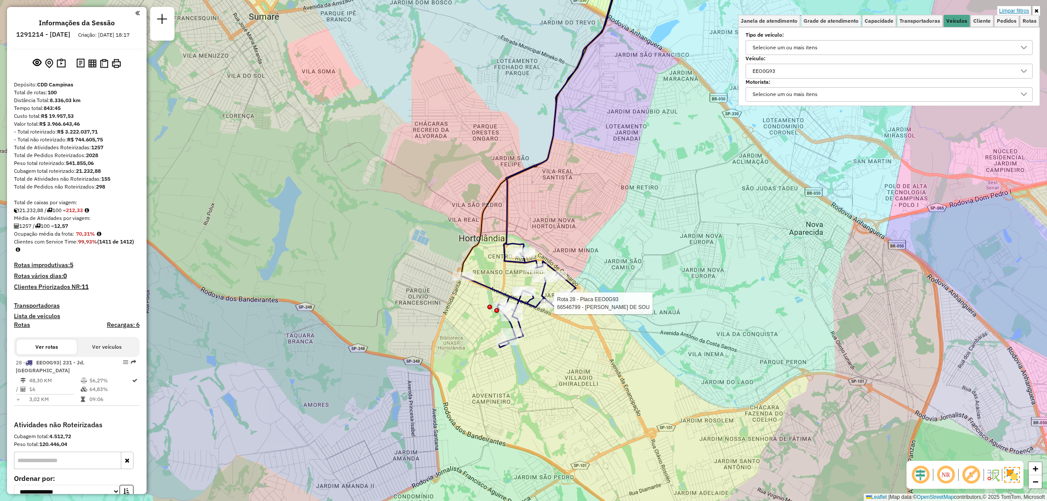
click at [1017, 10] on link "Limpar filtros" at bounding box center [1014, 11] width 34 height 10
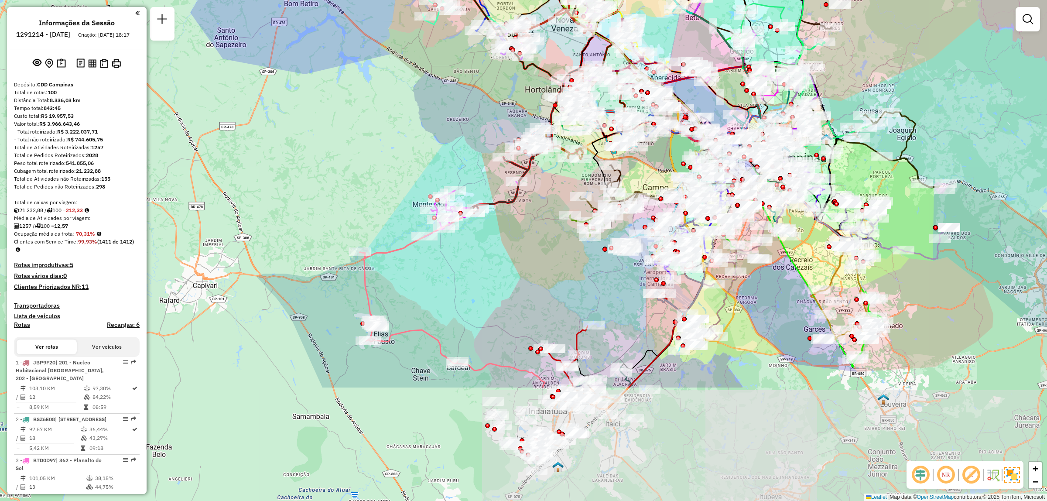
drag, startPoint x: 566, startPoint y: 391, endPoint x: 537, endPoint y: 240, distance: 154.1
click at [537, 240] on div "Janela de atendimento Grade de atendimento Capacidade Transportadoras Veículos …" at bounding box center [523, 250] width 1047 height 501
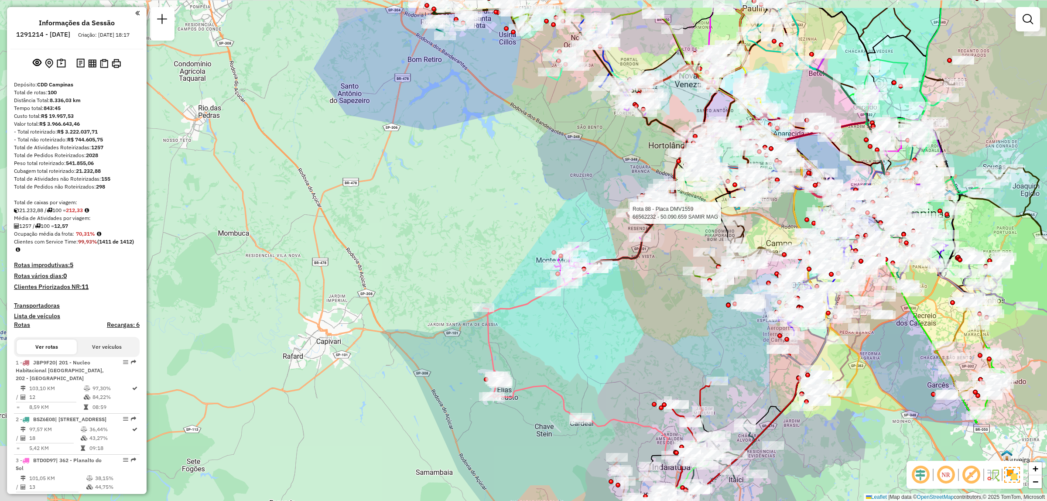
drag, startPoint x: 492, startPoint y: 307, endPoint x: 546, endPoint y: 339, distance: 62.8
click at [568, 372] on div "Rota 88 - Placa DMV1559 66562232 - 50.090.659 SAMIR MAG Janela de atendimento G…" at bounding box center [523, 250] width 1047 height 501
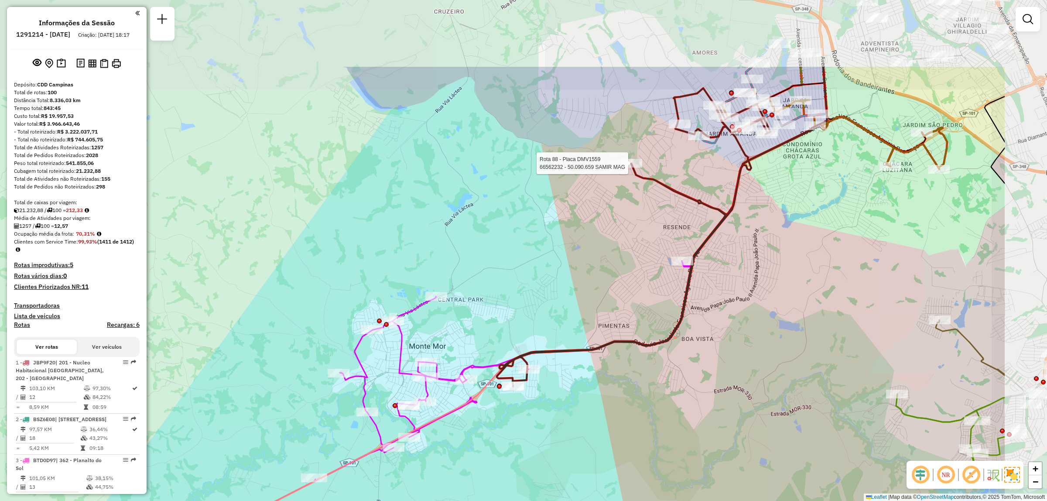
drag, startPoint x: 627, startPoint y: 334, endPoint x: 480, endPoint y: 451, distance: 187.8
click at [480, 451] on div "Rota 88 - Placa DMV1559 66562232 - 50.090.659 SAMIR MAG Janela de atendimento G…" at bounding box center [523, 250] width 1047 height 501
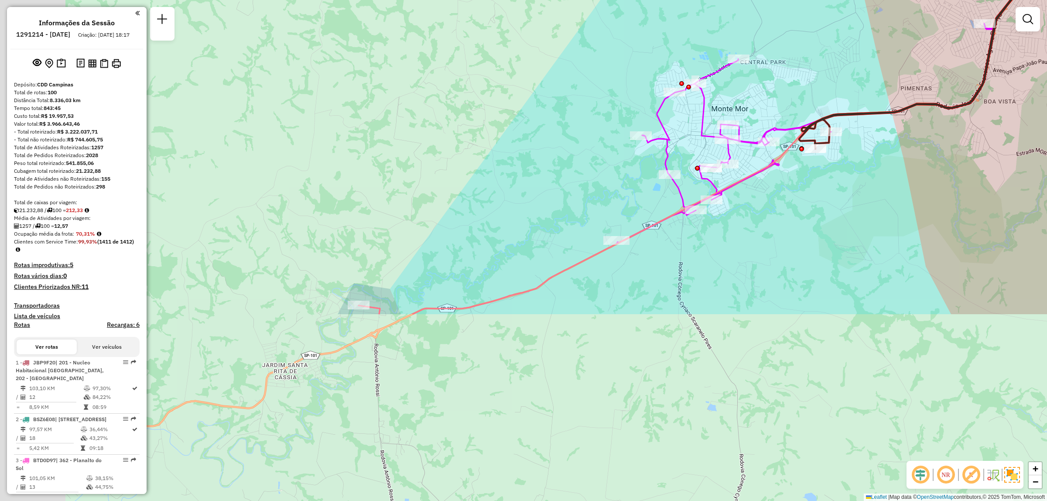
drag, startPoint x: 539, startPoint y: 382, endPoint x: 825, endPoint y: 167, distance: 358.0
click at [825, 167] on div "Rota 88 - Placa DMV1559 66562232 - 50.090.659 SAMIR MAG Janela de atendimento G…" at bounding box center [523, 250] width 1047 height 501
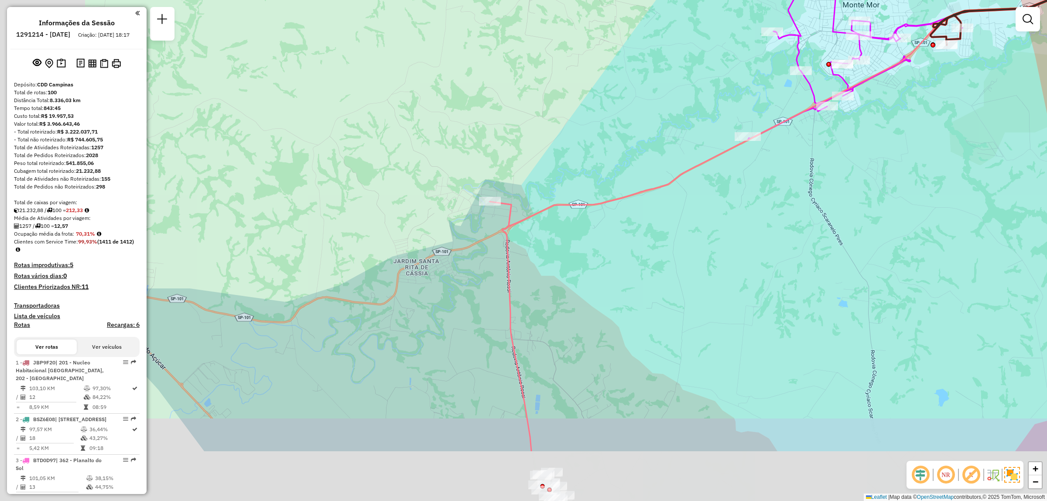
drag, startPoint x: 607, startPoint y: 352, endPoint x: 734, endPoint y: 252, distance: 161.8
click at [734, 252] on div "Rota 88 - Placa DMV1559 66562232 - 50.090.659 SAMIR MAG Janela de atendimento G…" at bounding box center [523, 250] width 1047 height 501
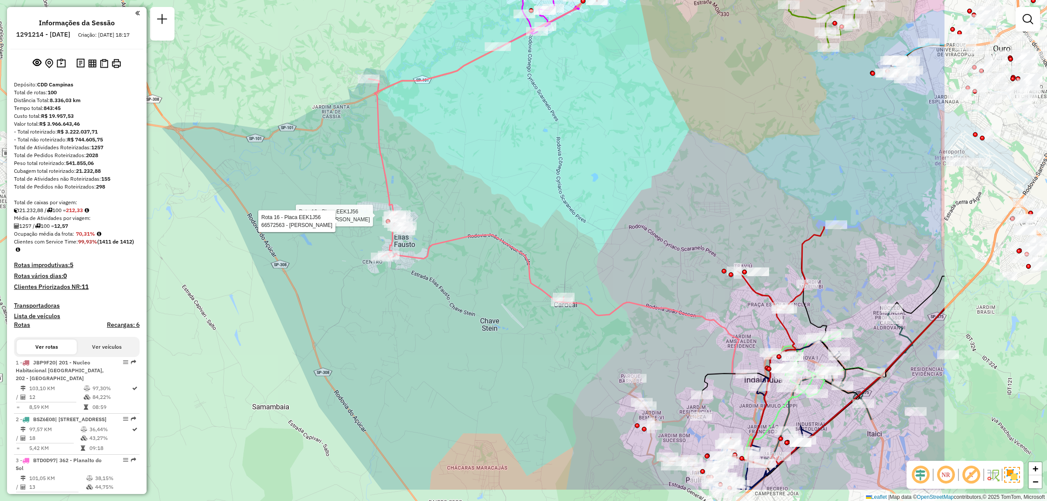
drag, startPoint x: 817, startPoint y: 238, endPoint x: 609, endPoint y: 176, distance: 216.3
click at [609, 176] on div "Rota 88 - Placa DMV1559 66562232 - 50.090.659 SAMIR MAG Rota 16 - Placa EEK1J56…" at bounding box center [523, 250] width 1047 height 501
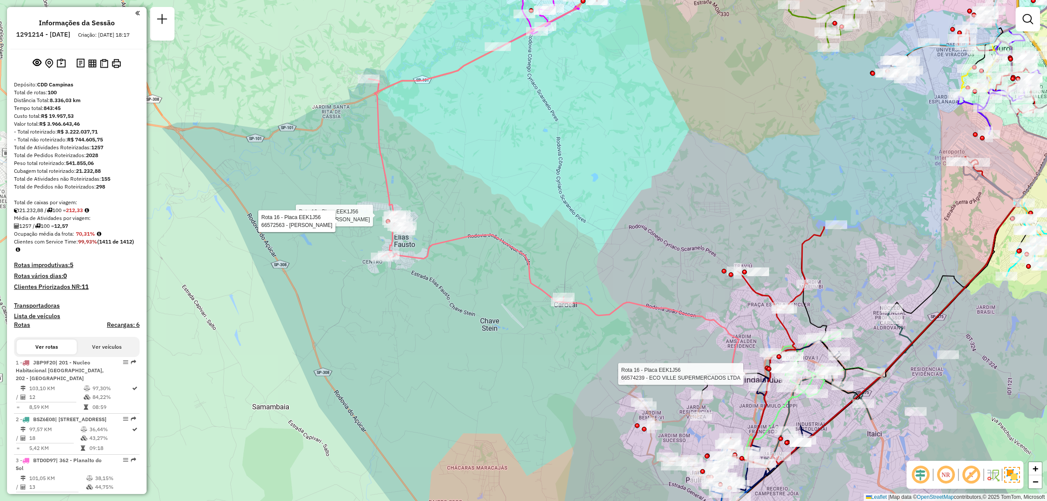
select select "**********"
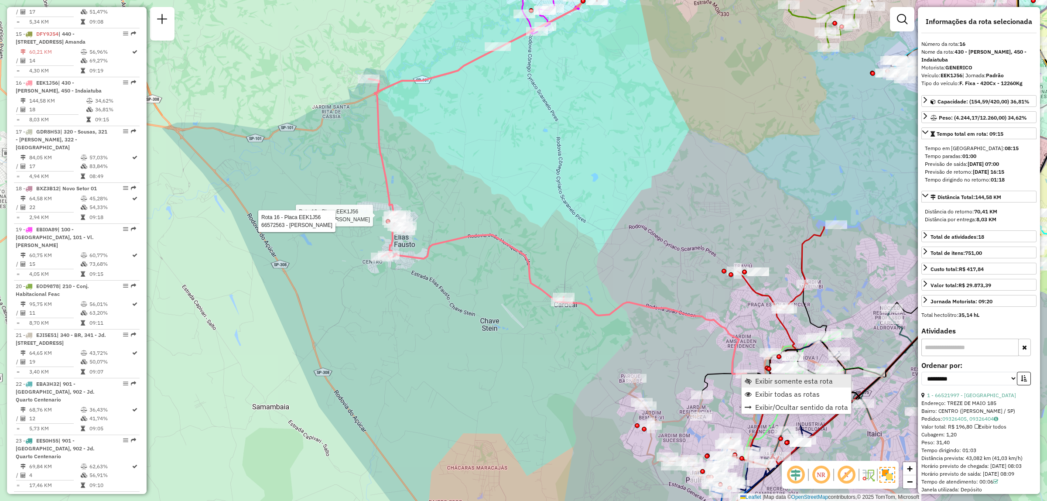
scroll to position [1098, 0]
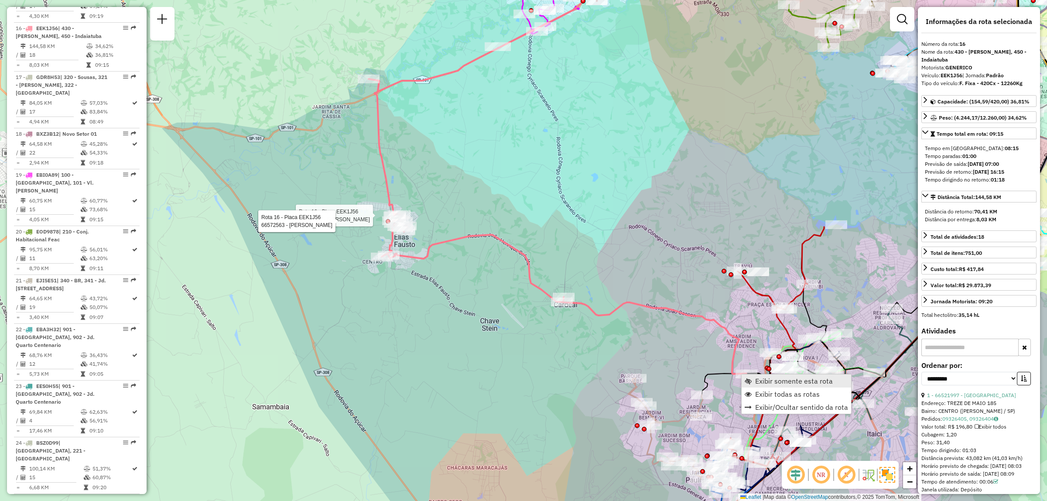
click at [755, 384] on link "Exibir somente esta rota" at bounding box center [797, 380] width 110 height 13
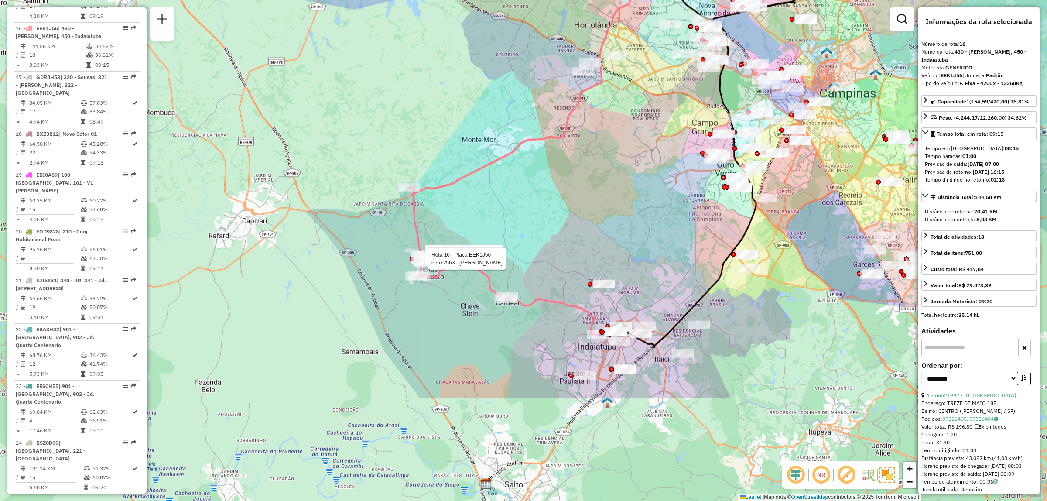
drag, startPoint x: 657, startPoint y: 400, endPoint x: 736, endPoint y: 260, distance: 161.3
click at [736, 260] on div "Rota 16 - Placa EEK1J56 66510084 - JOSE AFONSO OLIVEIRA Rota 16 - Placa EEK1J56…" at bounding box center [523, 250] width 1047 height 501
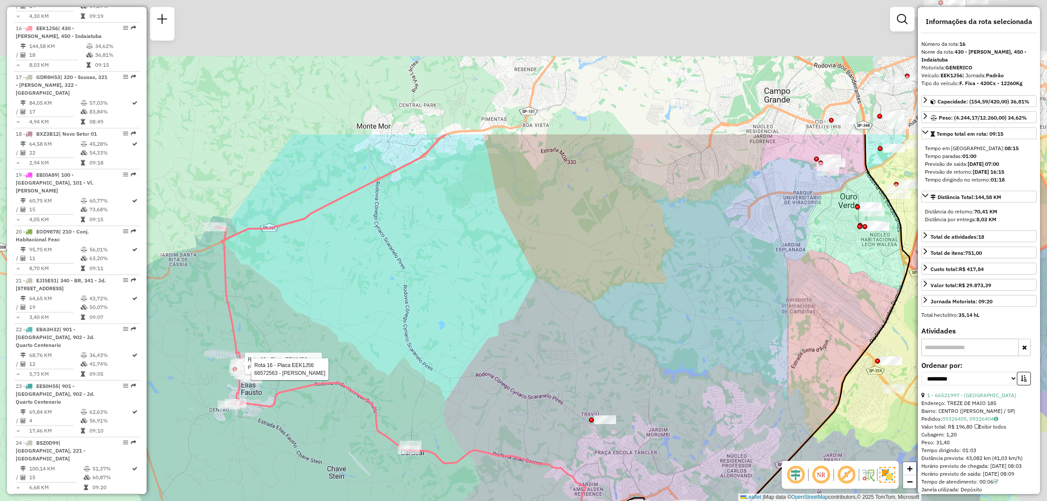
drag, startPoint x: 689, startPoint y: 236, endPoint x: 616, endPoint y: 428, distance: 205.6
click at [616, 428] on div "Rota 16 - Placa EEK1J56 66510084 - JOSE AFONSO OLIVEIRA Rota 16 - Placa EEK1J56…" at bounding box center [523, 250] width 1047 height 501
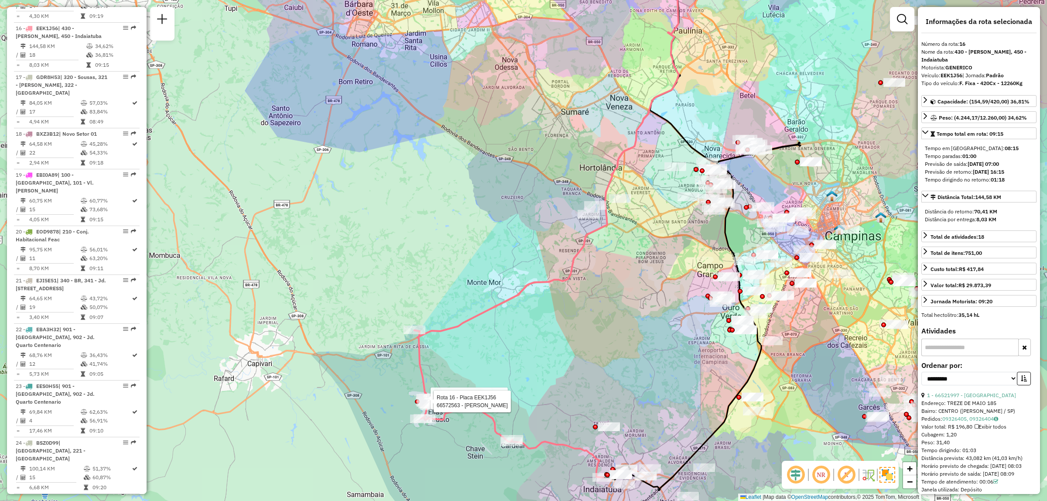
click at [828, 472] on em at bounding box center [821, 474] width 21 height 21
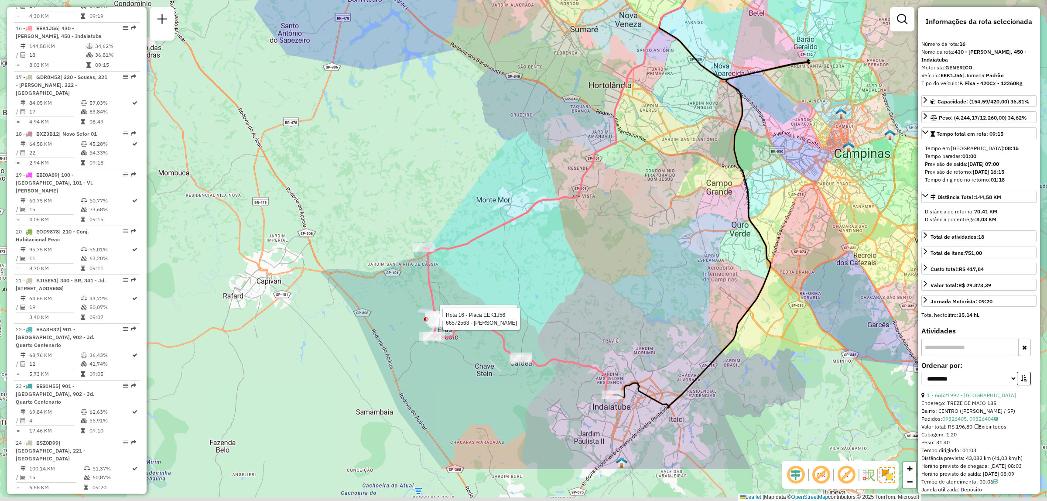
drag, startPoint x: 662, startPoint y: 404, endPoint x: 666, endPoint y: 323, distance: 81.7
click at [666, 323] on div "Rota 16 - Placa EEK1J56 66510084 - JOSE AFONSO OLIVEIRA Rota 16 - Placa EEK1J56…" at bounding box center [523, 250] width 1047 height 501
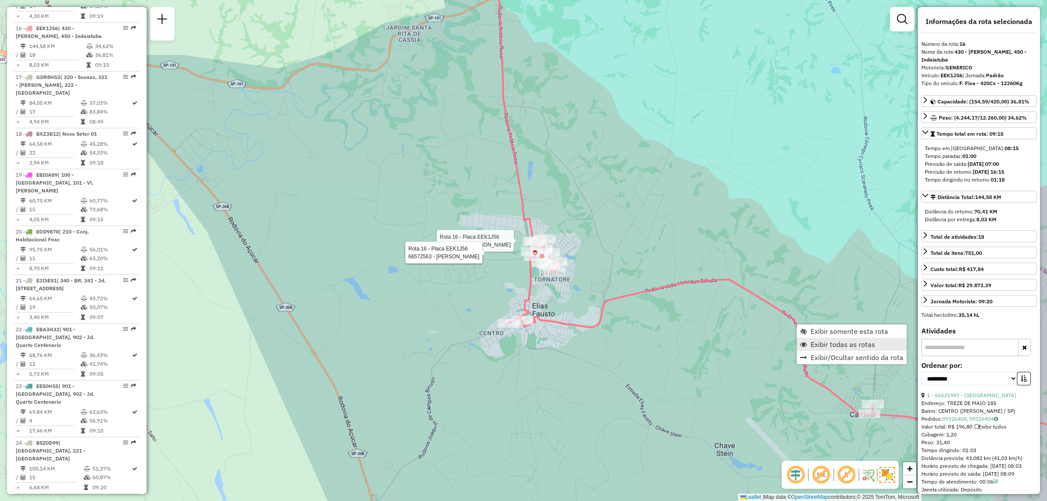
click at [806, 341] on span "Exibir todas as rotas" at bounding box center [803, 344] width 7 height 7
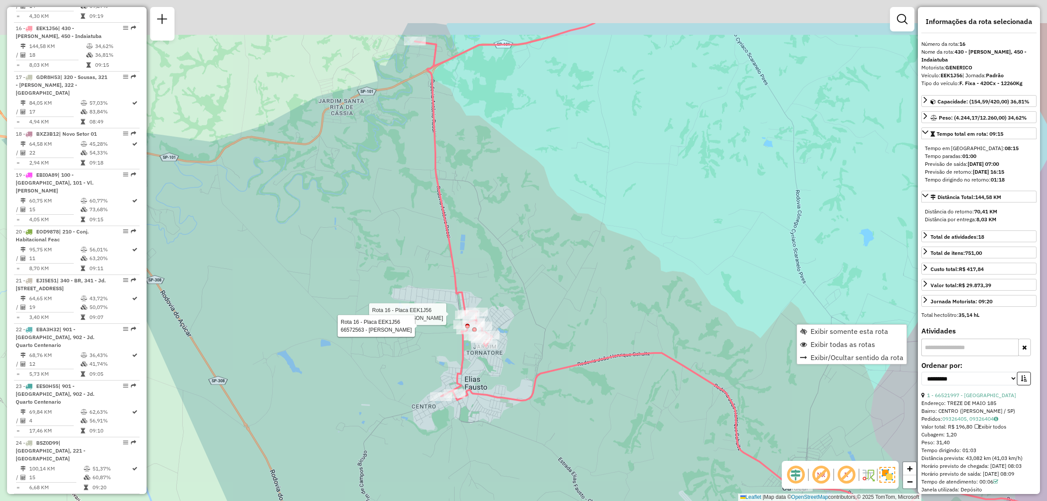
drag, startPoint x: 555, startPoint y: 227, endPoint x: 502, endPoint y: 285, distance: 78.4
click at [502, 285] on div "Rota 16 - Placa EEK1J56 66510084 - JOSE AFONSO OLIVEIRA Rota 16 - Placa EEK1J56…" at bounding box center [523, 250] width 1047 height 501
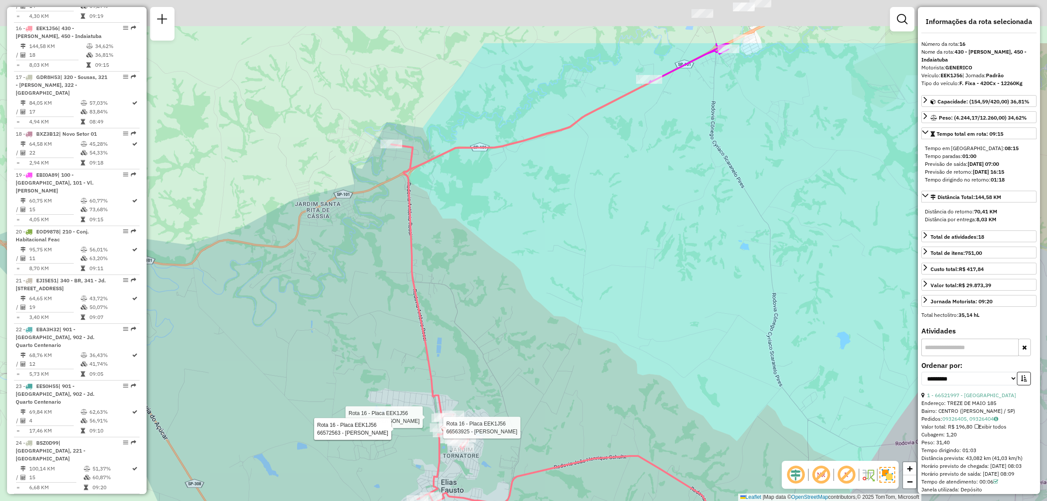
drag, startPoint x: 643, startPoint y: 272, endPoint x: 640, endPoint y: 301, distance: 29.8
click at [640, 302] on div "Rota 16 - Placa EEK1J56 66510084 - JOSE AFONSO OLIVEIRA Rota 16 - Placa EEK1J56…" at bounding box center [523, 250] width 1047 height 501
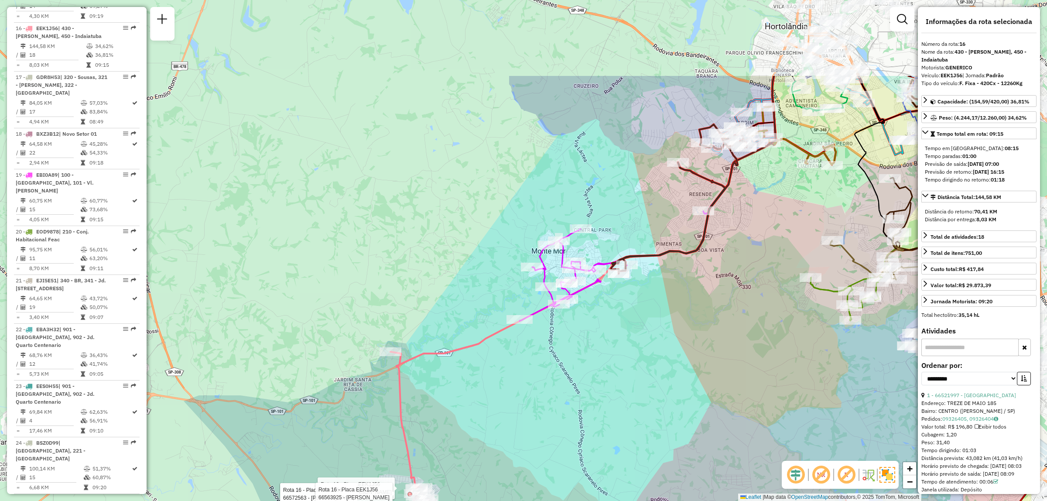
drag, startPoint x: 616, startPoint y: 278, endPoint x: 567, endPoint y: 352, distance: 88.7
click at [567, 352] on div "Rota 16 - Placa EEK1J56 66510084 - JOSE AFONSO OLIVEIRA Rota 16 - Placa EEK1J56…" at bounding box center [523, 250] width 1047 height 501
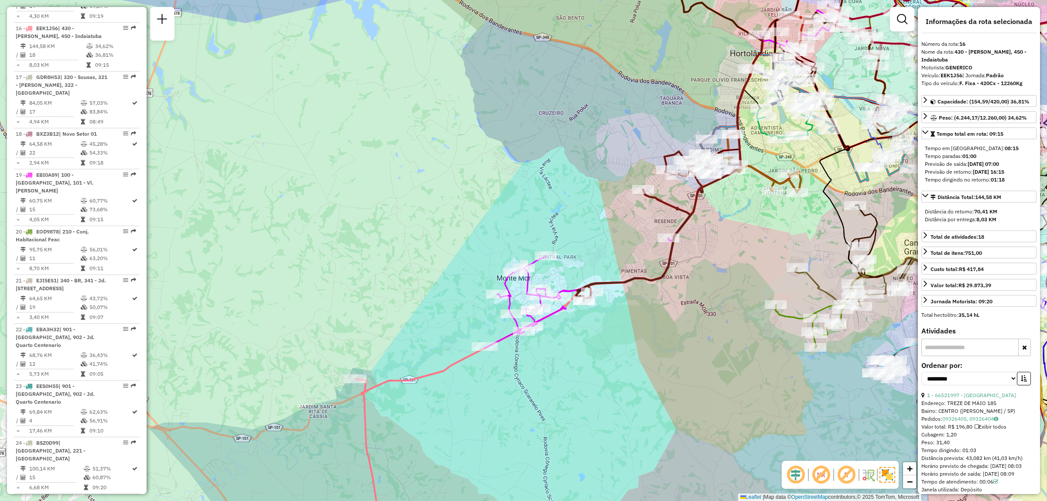
drag, startPoint x: 681, startPoint y: 206, endPoint x: 648, endPoint y: 232, distance: 41.9
click at [648, 232] on div "Rota 16 - Placa EEK1J56 66510084 - JOSE AFONSO OLIVEIRA Rota 16 - Placa EEK1J56…" at bounding box center [523, 250] width 1047 height 501
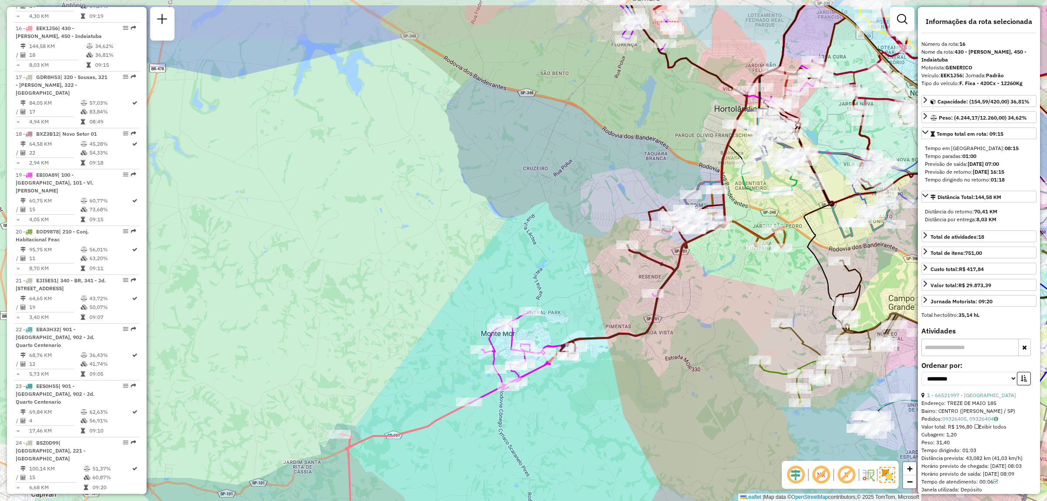
drag, startPoint x: 746, startPoint y: 233, endPoint x: 731, endPoint y: 288, distance: 57.6
click at [731, 288] on div "Rota 16 - Placa EEK1J56 66510084 - JOSE AFONSO OLIVEIRA Rota 16 - Placa EEK1J56…" at bounding box center [523, 250] width 1047 height 501
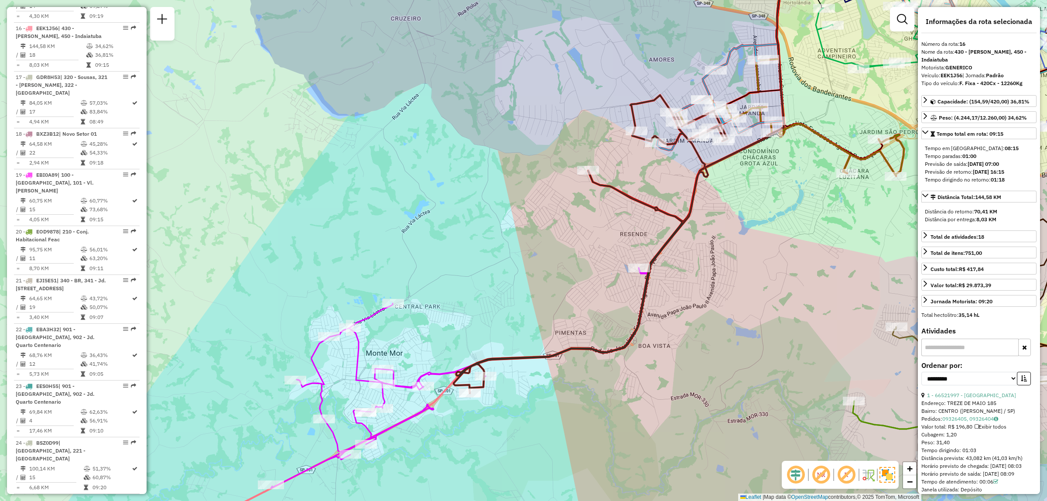
drag, startPoint x: 455, startPoint y: 356, endPoint x: 468, endPoint y: 333, distance: 26.9
click at [468, 333] on div "Rota 16 - Placa EEK1J56 66510084 - JOSE AFONSO OLIVEIRA Rota 16 - Placa EEK1J56…" at bounding box center [523, 250] width 1047 height 501
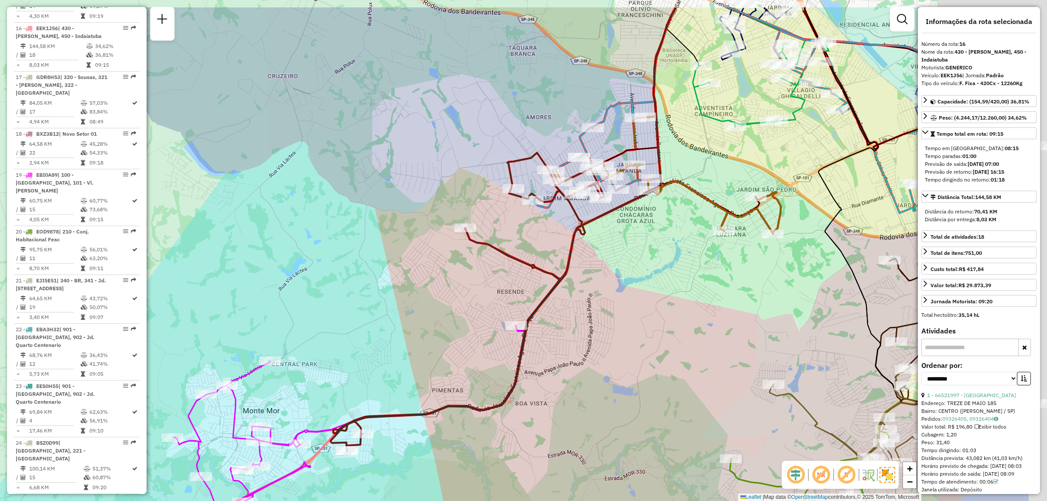
drag, startPoint x: 591, startPoint y: 294, endPoint x: 474, endPoint y: 351, distance: 129.9
click at [466, 355] on div "Rota 16 - Placa EEK1J56 66510084 - JOSE AFONSO OLIVEIRA Rota 16 - Placa EEK1J56…" at bounding box center [523, 250] width 1047 height 501
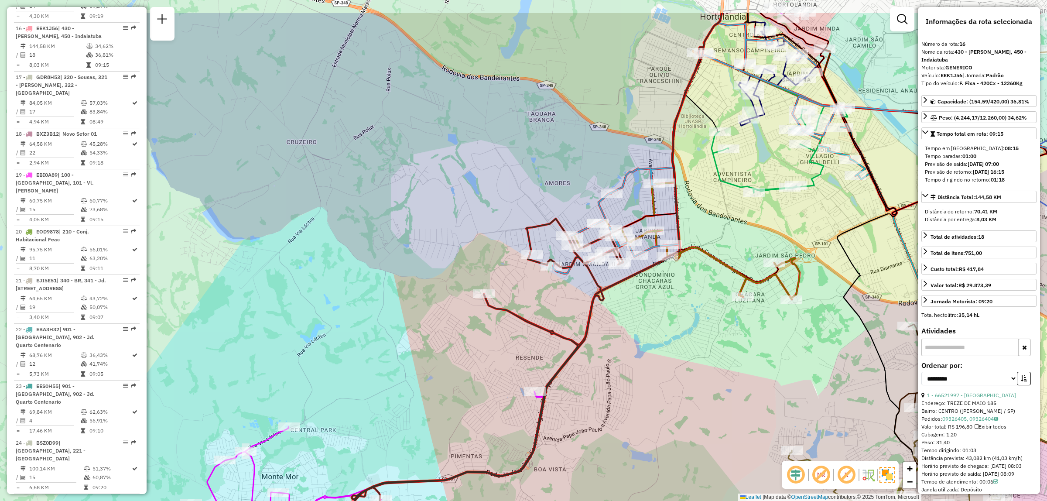
drag, startPoint x: 590, startPoint y: 285, endPoint x: 609, endPoint y: 347, distance: 65.3
click at [609, 347] on div "Rota 16 - Placa EEK1J56 66510084 - JOSE AFONSO OLIVEIRA Rota 16 - Placa EEK1J56…" at bounding box center [523, 250] width 1047 height 501
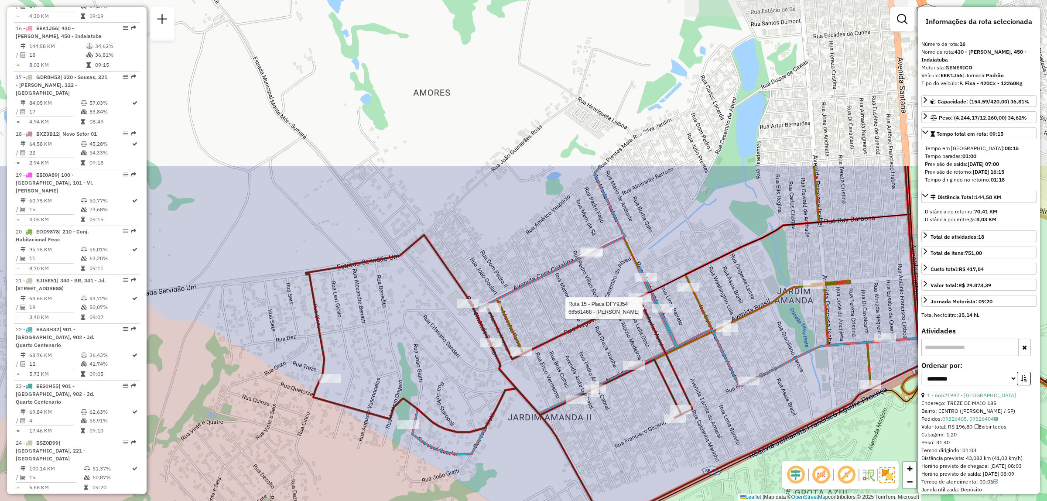
drag, startPoint x: 582, startPoint y: 105, endPoint x: 660, endPoint y: 314, distance: 223.3
click at [660, 312] on div at bounding box center [663, 308] width 22 height 9
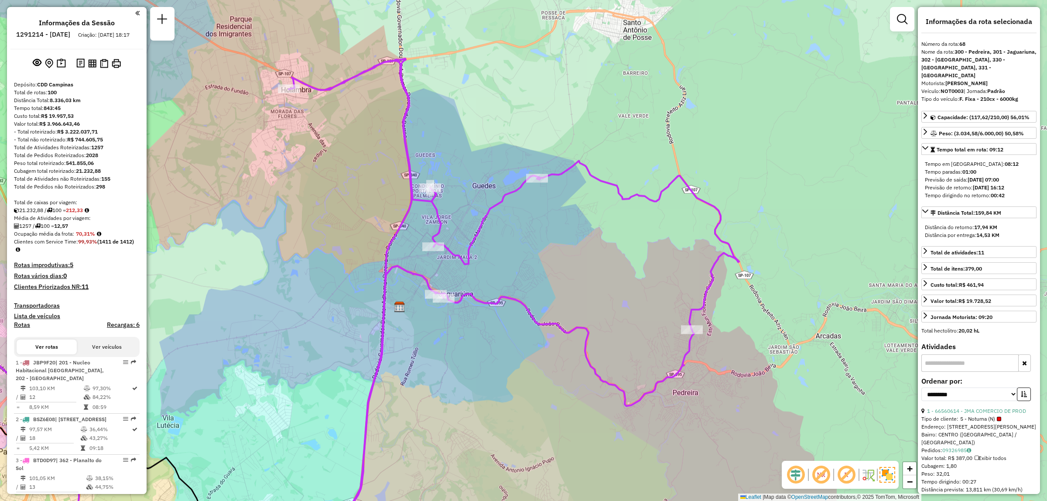
select select "**********"
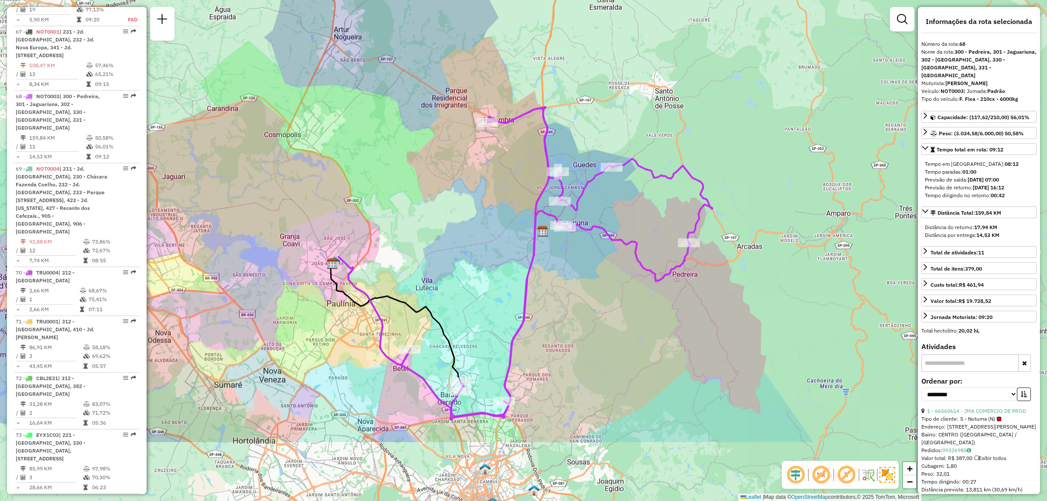
drag, startPoint x: 445, startPoint y: 433, endPoint x: 534, endPoint y: 323, distance: 141.4
click at [534, 323] on div "Janela de atendimento Grade de atendimento Capacidade Transportadoras Veículos …" at bounding box center [523, 250] width 1047 height 501
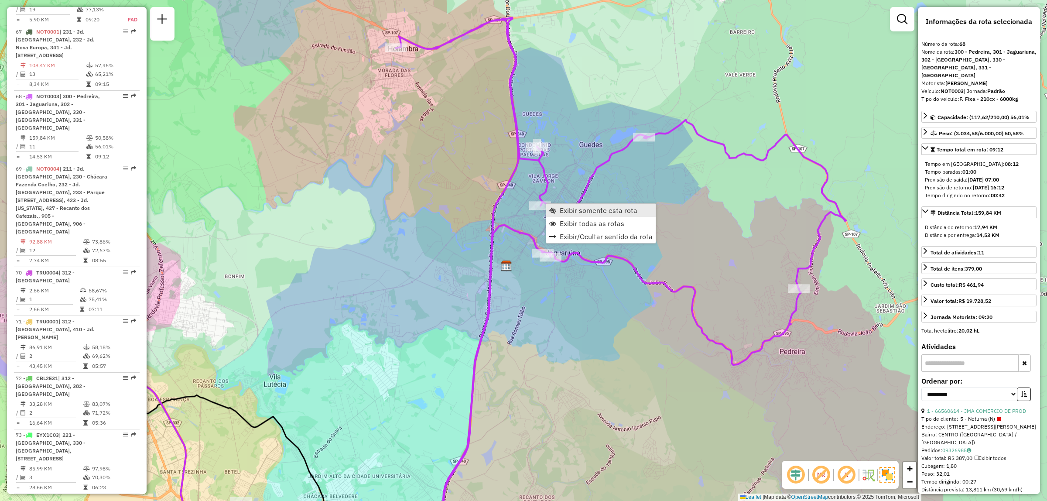
click at [555, 209] on span "Exibir somente esta rota" at bounding box center [552, 210] width 7 height 7
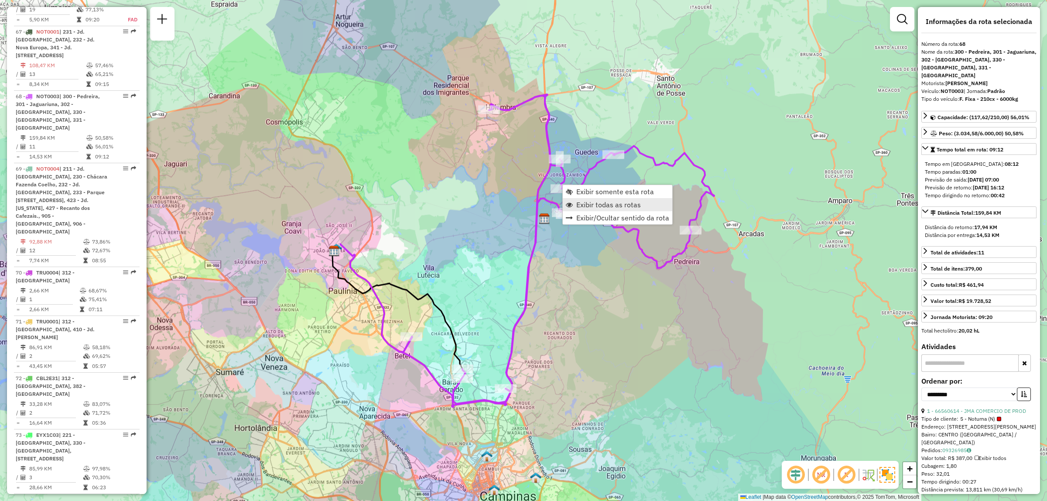
click at [571, 202] on span "Exibir todas as rotas" at bounding box center [569, 204] width 7 height 7
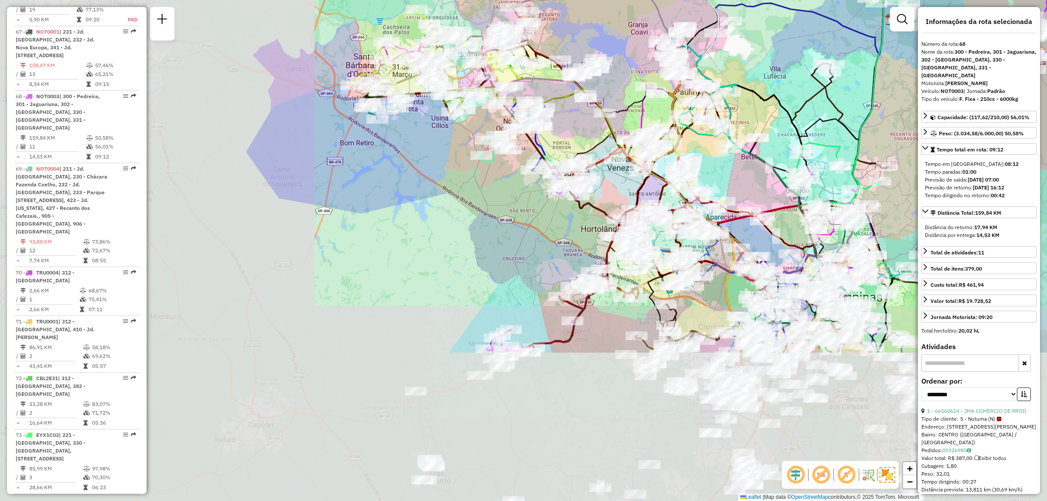
drag, startPoint x: 395, startPoint y: 417, endPoint x: 745, endPoint y: 219, distance: 402.5
click at [745, 219] on icon at bounding box center [764, 232] width 137 height 58
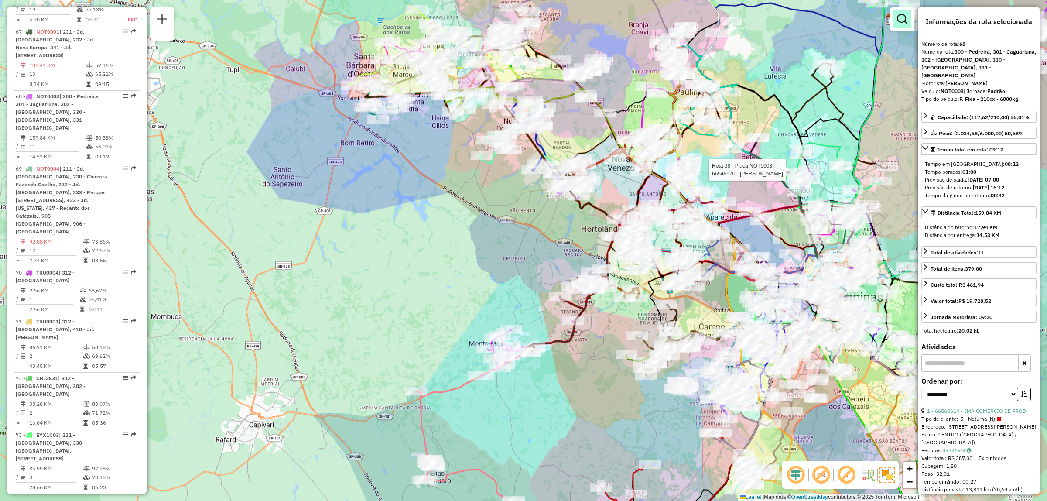
click at [907, 17] on em at bounding box center [902, 19] width 10 height 10
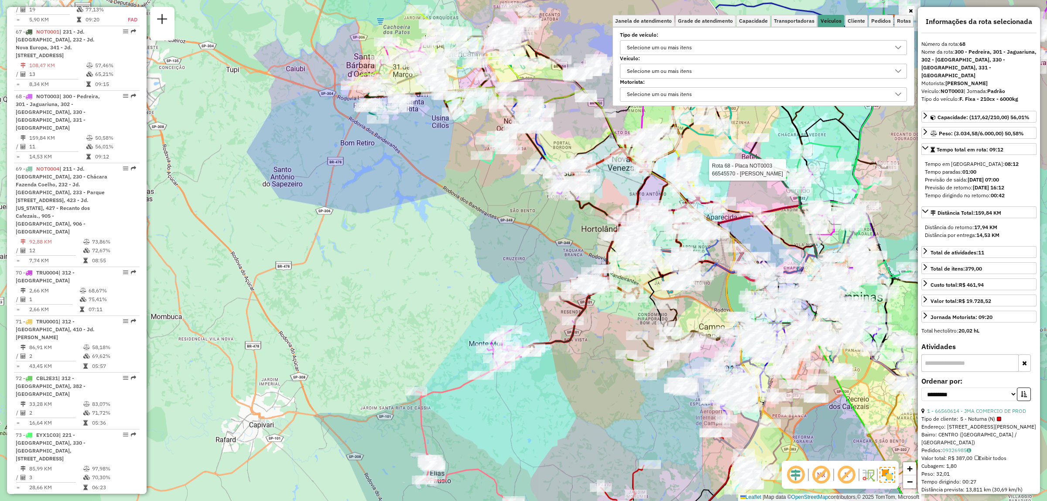
click at [729, 75] on div "Selecione um ou mais itens" at bounding box center [757, 71] width 266 height 14
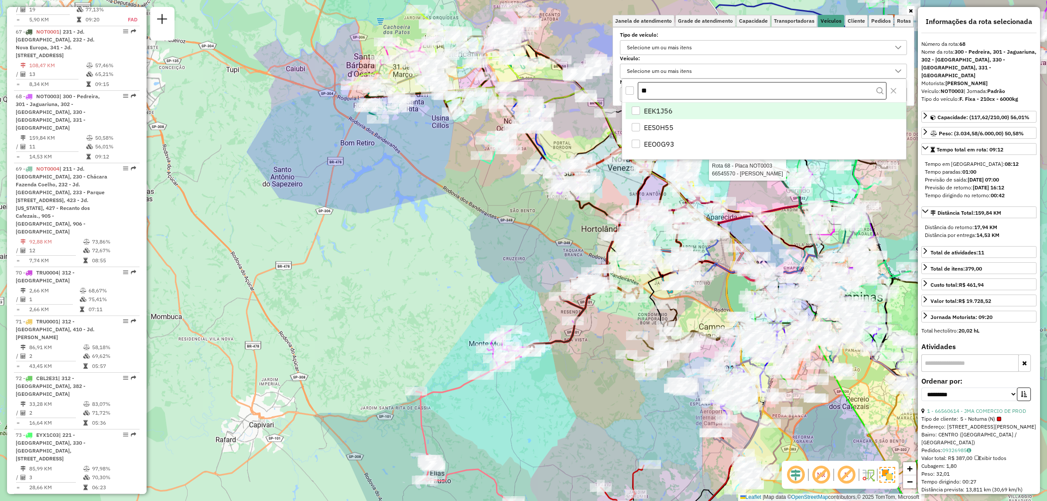
click at [672, 92] on input "**" at bounding box center [762, 90] width 248 height 17
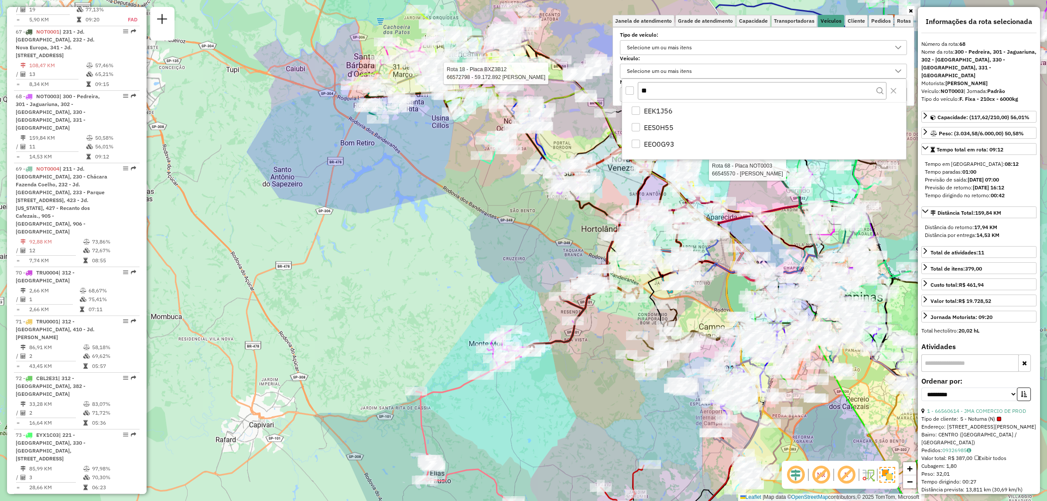
click at [589, 73] on body "Aplicando filtros Pop-up bloqueado! Seu navegador bloqueou automáticamente a ab…" at bounding box center [523, 250] width 1047 height 501
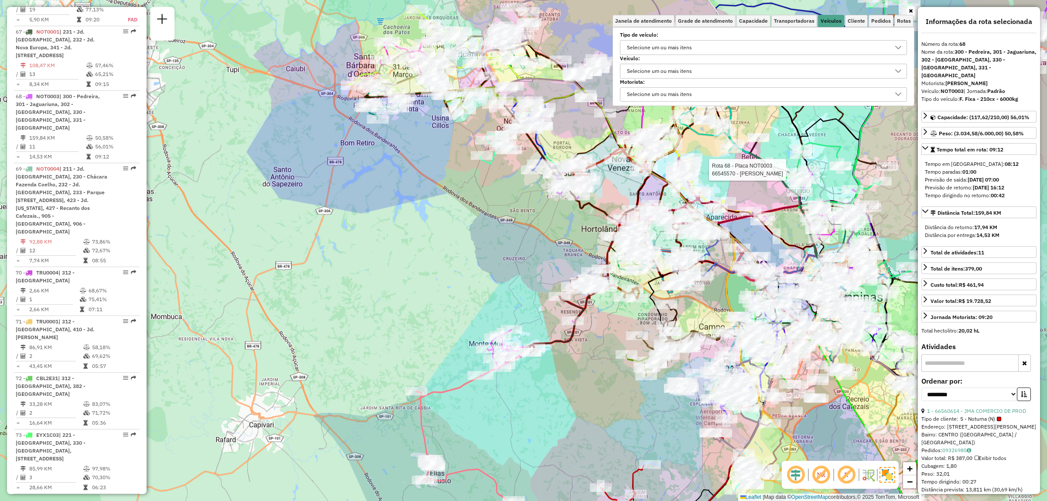
click at [832, 75] on div "Selecione um ou mais itens" at bounding box center [757, 71] width 266 height 14
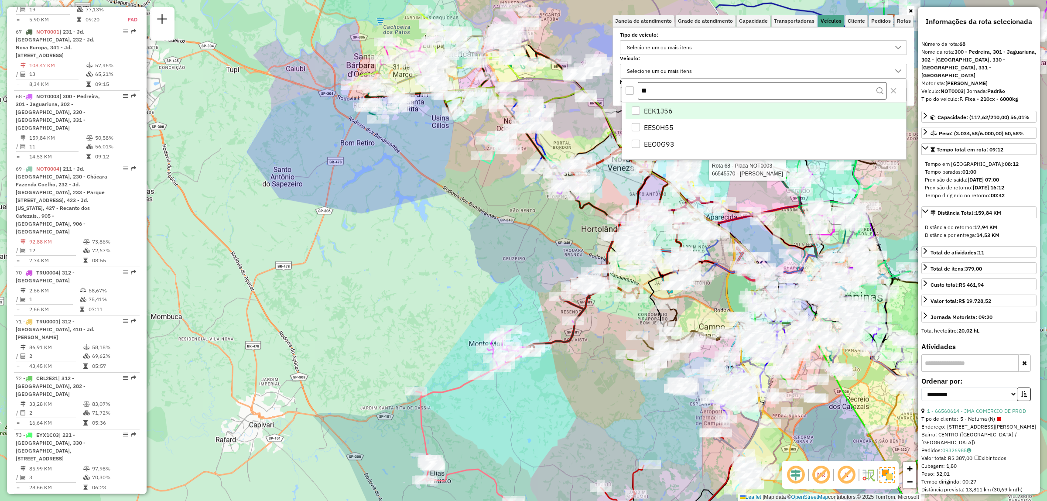
type input "*"
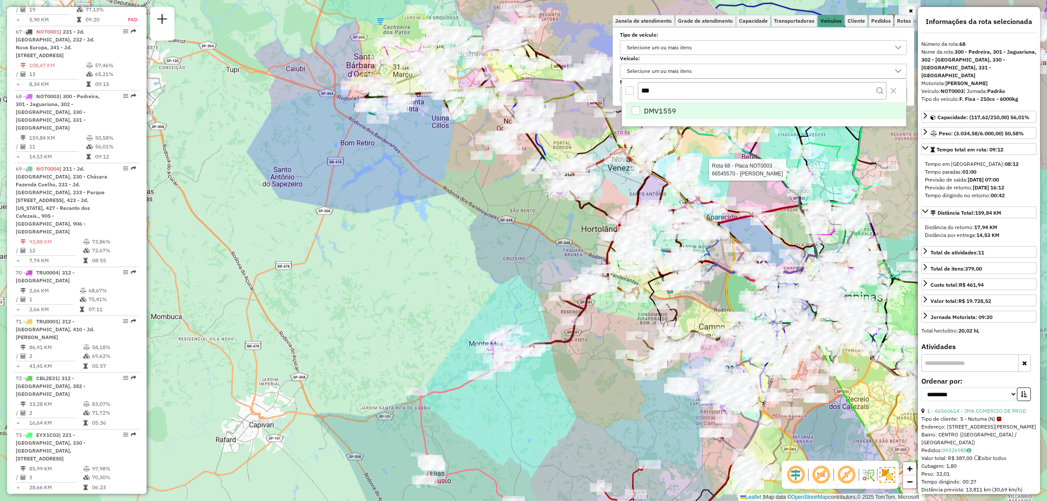
type input "***"
click at [683, 111] on li "DMV1559" at bounding box center [766, 111] width 281 height 17
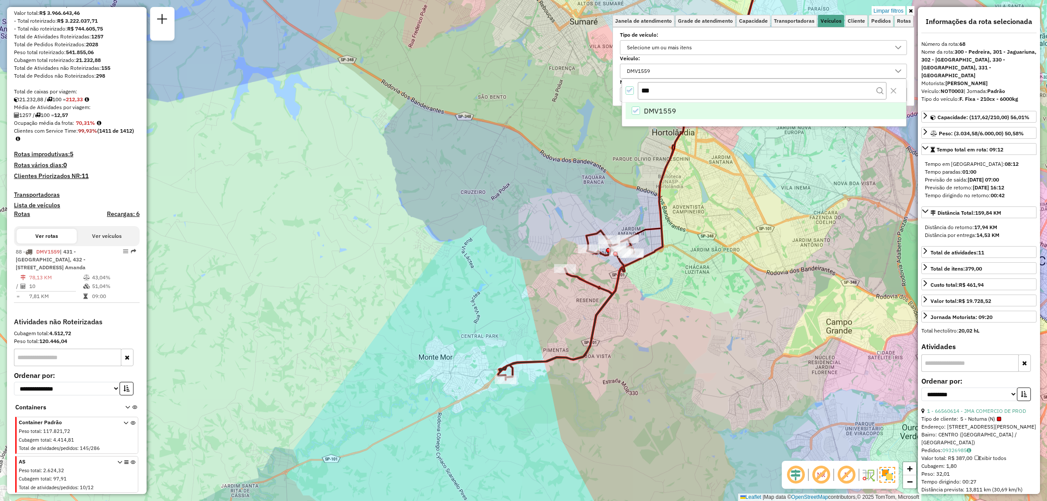
drag, startPoint x: 701, startPoint y: 233, endPoint x: 712, endPoint y: 253, distance: 23.4
click at [712, 253] on div "Limpar filtros Janela de atendimento Grade de atendimento Capacidade Transporta…" at bounding box center [523, 250] width 1047 height 501
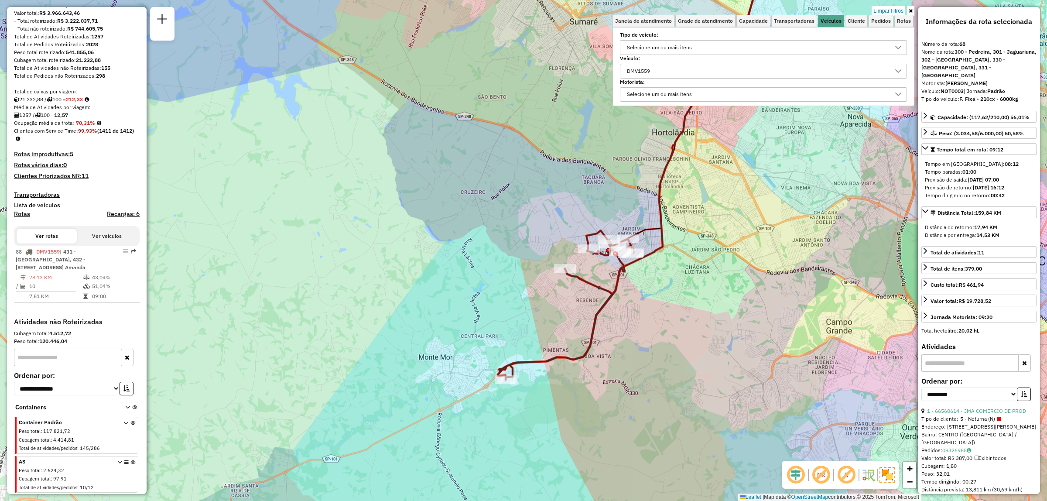
click at [672, 73] on div "DMV1559" at bounding box center [757, 71] width 266 height 14
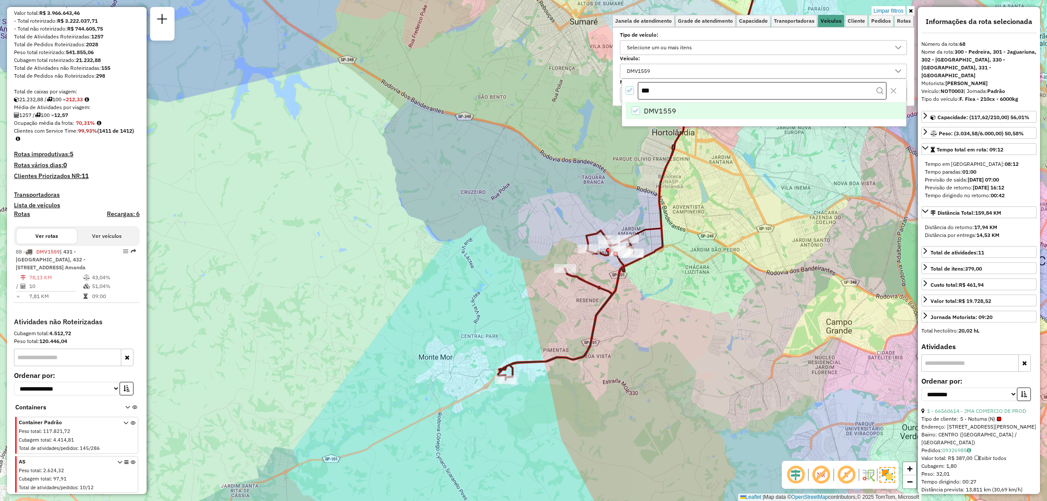
drag, startPoint x: 663, startPoint y: 92, endPoint x: 640, endPoint y: 90, distance: 23.2
click at [640, 90] on input "***" at bounding box center [762, 90] width 248 height 17
paste input "****"
type input "*******"
click at [651, 113] on span "EEO0G93" at bounding box center [659, 111] width 31 height 10
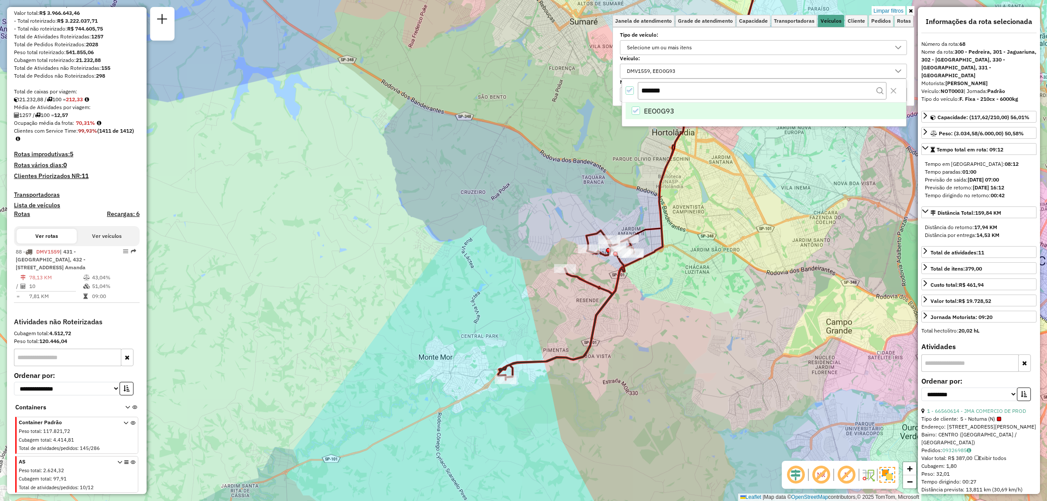
scroll to position [168, 0]
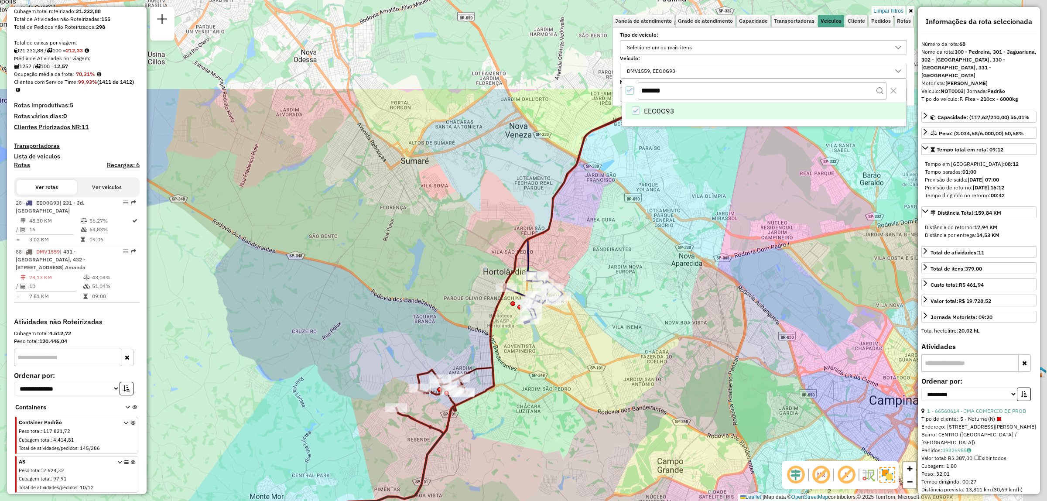
drag, startPoint x: 695, startPoint y: 232, endPoint x: 527, endPoint y: 371, distance: 217.8
click at [527, 371] on div "Limpar filtros Janela de atendimento Grade de atendimento Capacidade Transporta…" at bounding box center [523, 250] width 1047 height 501
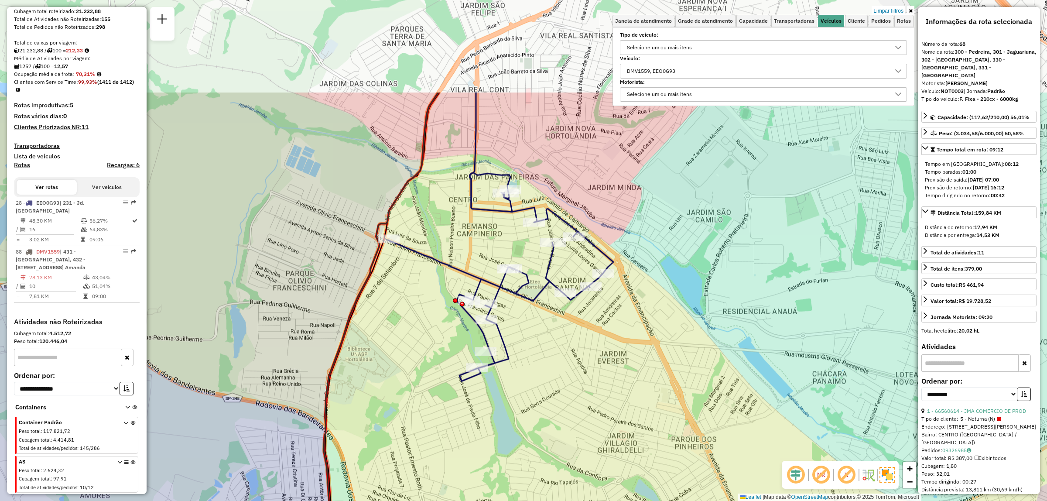
drag, startPoint x: 633, startPoint y: 192, endPoint x: 579, endPoint y: 333, distance: 151.1
click at [579, 333] on div "Limpar filtros Janela de atendimento Grade de atendimento Capacidade Transporta…" at bounding box center [523, 250] width 1047 height 501
